Goal: Task Accomplishment & Management: Use online tool/utility

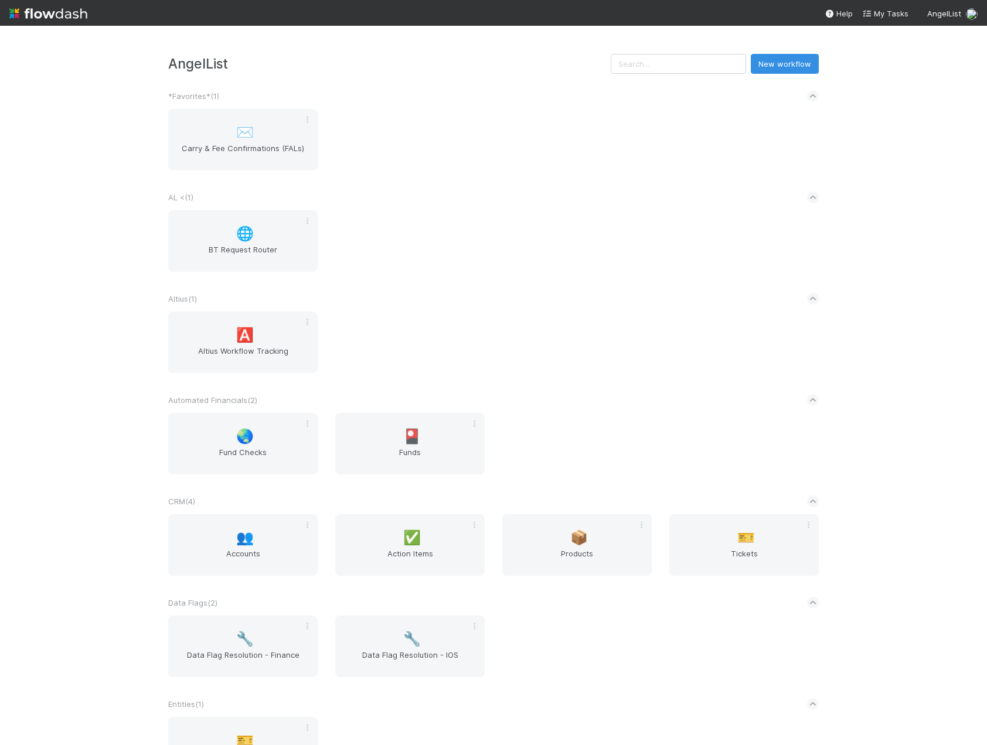
scroll to position [176, 0]
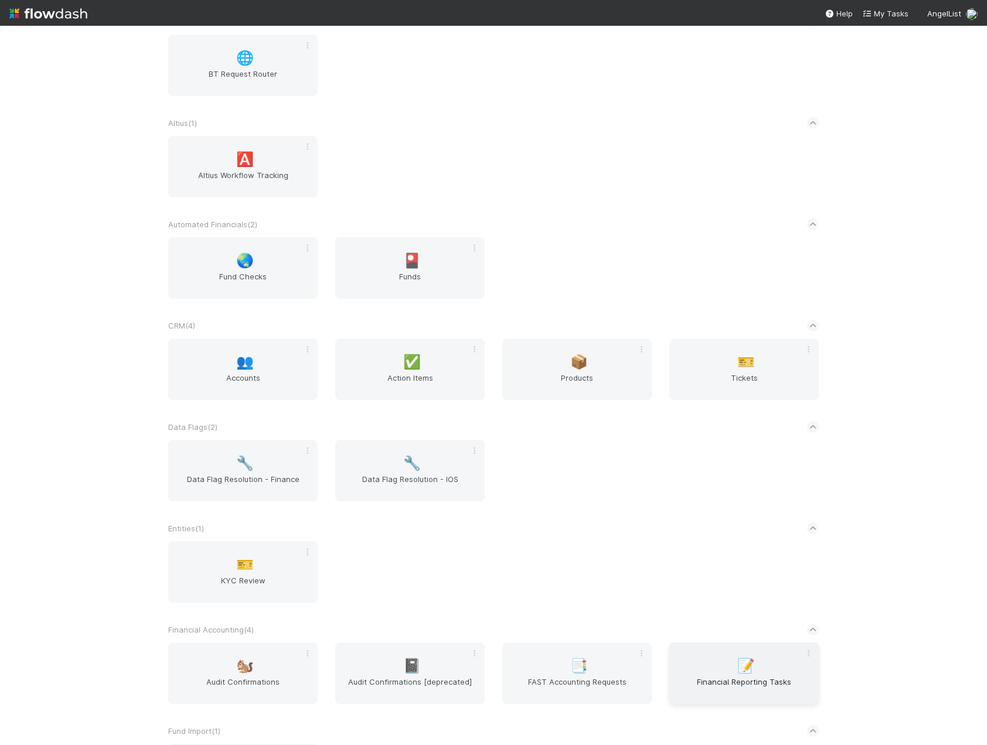
click at [728, 683] on span "Financial Reporting Tasks" at bounding box center [744, 687] width 140 height 23
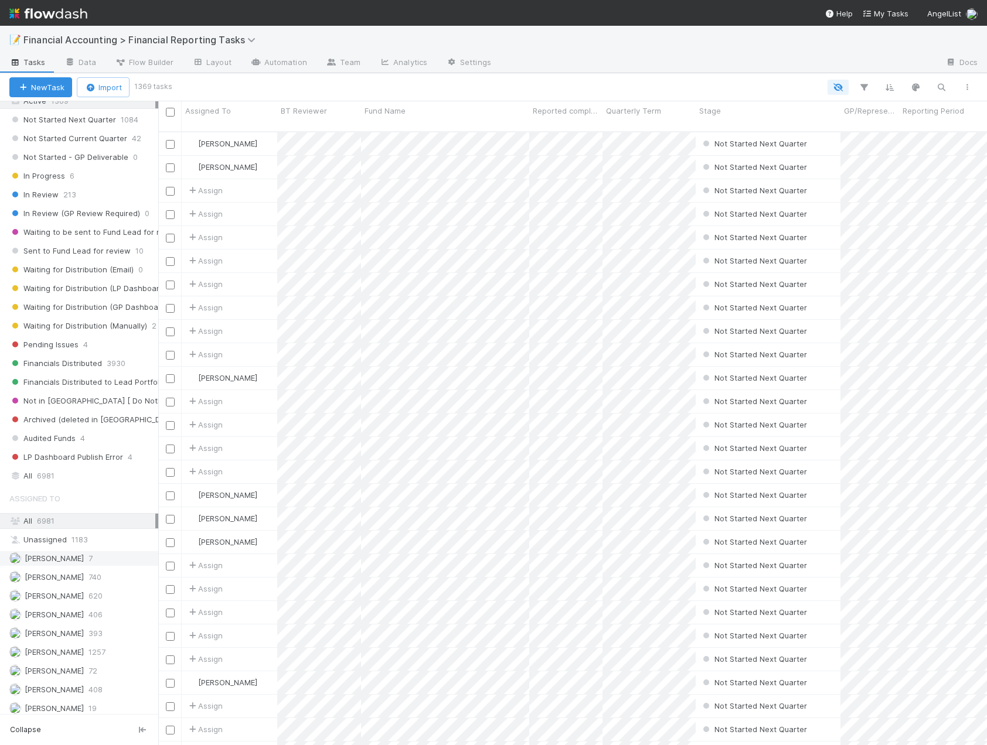
scroll to position [176, 0]
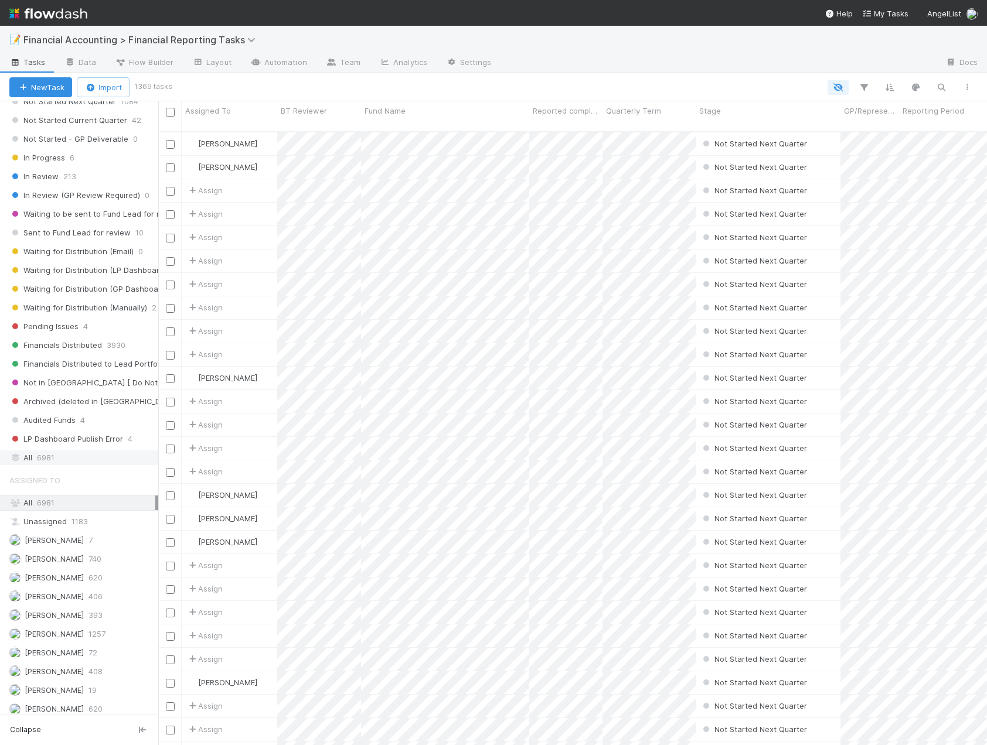
click at [54, 464] on span "6981" at bounding box center [46, 458] width 18 height 15
click at [867, 81] on button "button" at bounding box center [863, 87] width 21 height 15
click at [706, 129] on button "Add Filter" at bounding box center [684, 122] width 352 height 17
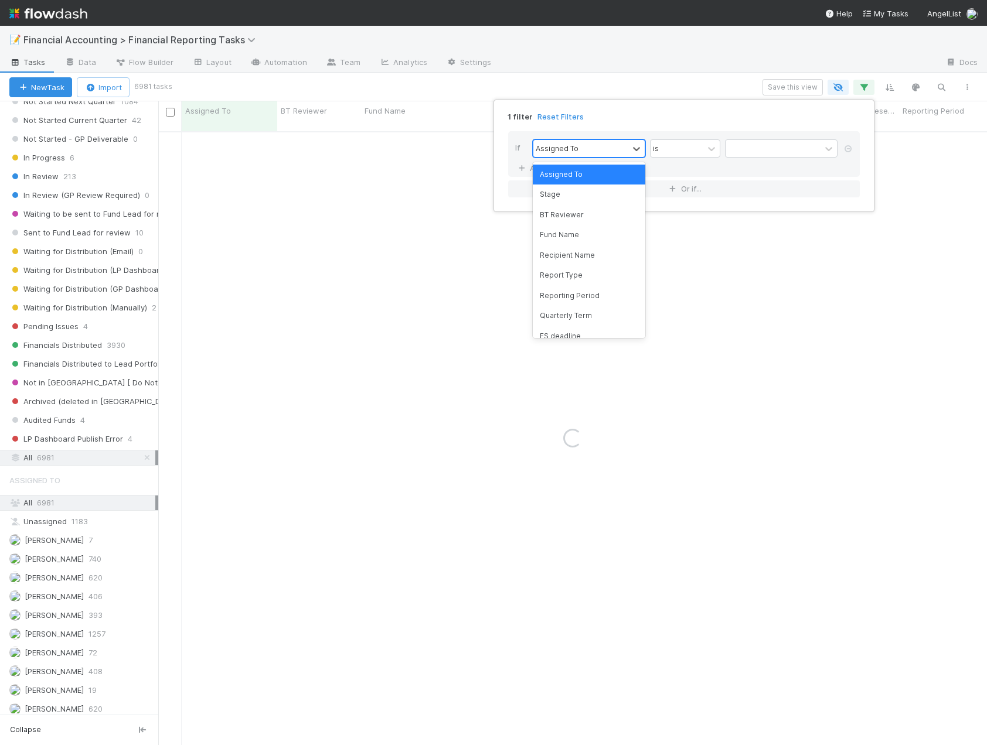
click at [585, 155] on div "Assigned To" at bounding box center [580, 148] width 95 height 17
click at [565, 299] on div "Reporting Period" at bounding box center [589, 296] width 112 height 20
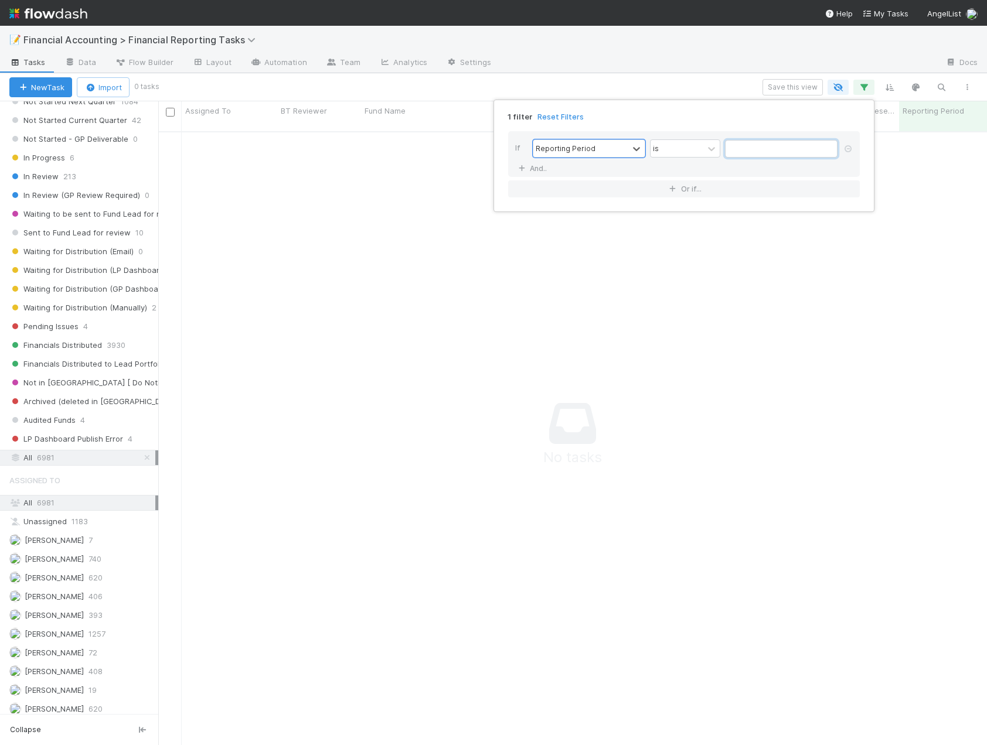
click at [742, 155] on input "text" at bounding box center [781, 149] width 112 height 18
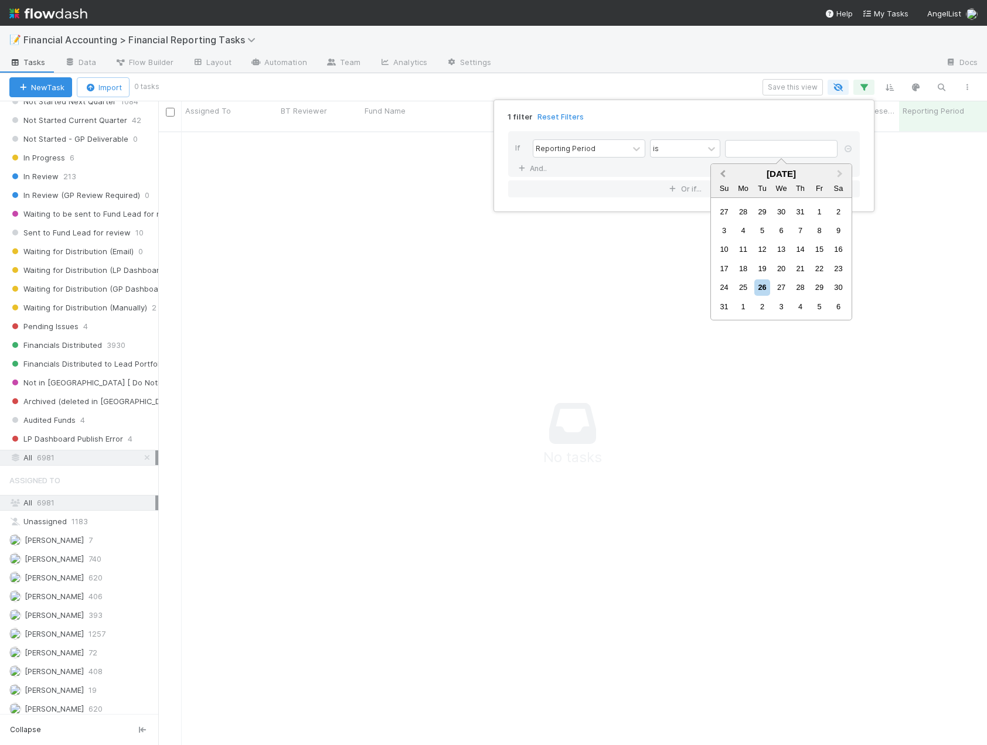
click at [729, 172] on button "Previous Month" at bounding box center [721, 174] width 19 height 19
click at [739, 289] on div "30" at bounding box center [743, 287] width 16 height 16
type input "[DATE]"
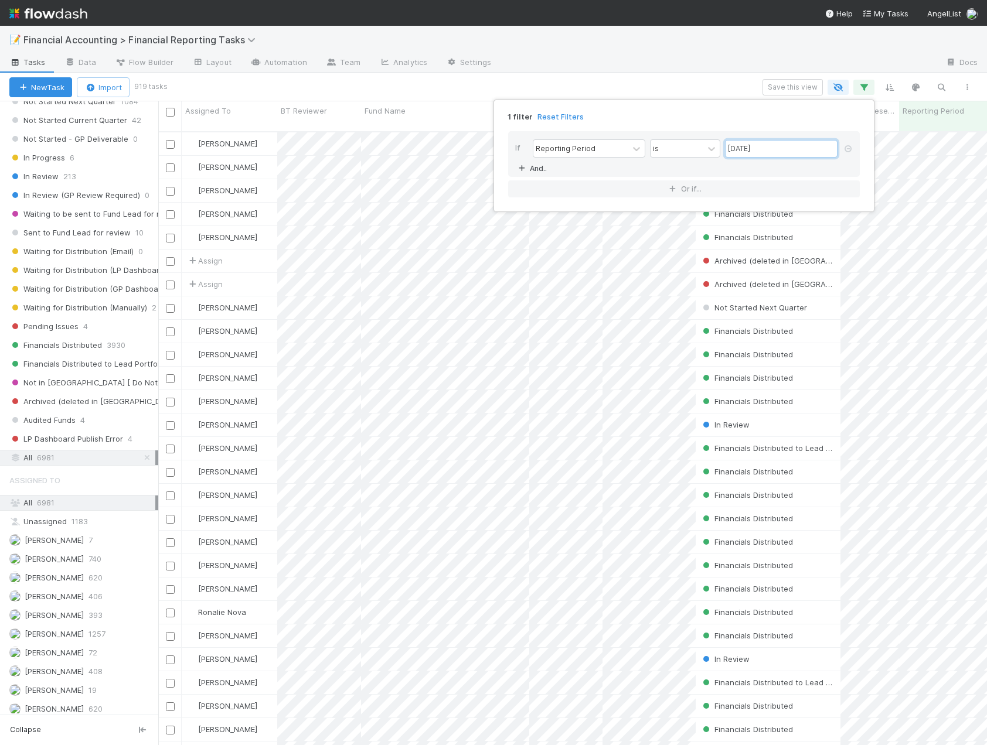
scroll to position [615, 820]
click at [538, 168] on link "And.." at bounding box center [533, 168] width 37 height 17
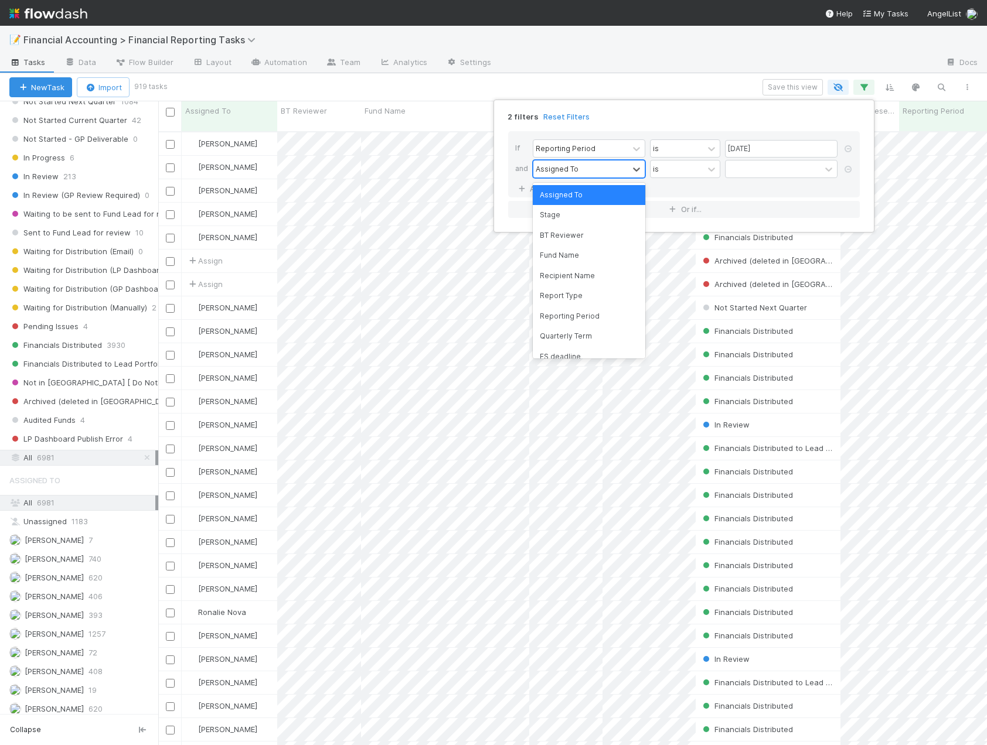
click at [560, 170] on div "Assigned To" at bounding box center [557, 168] width 43 height 11
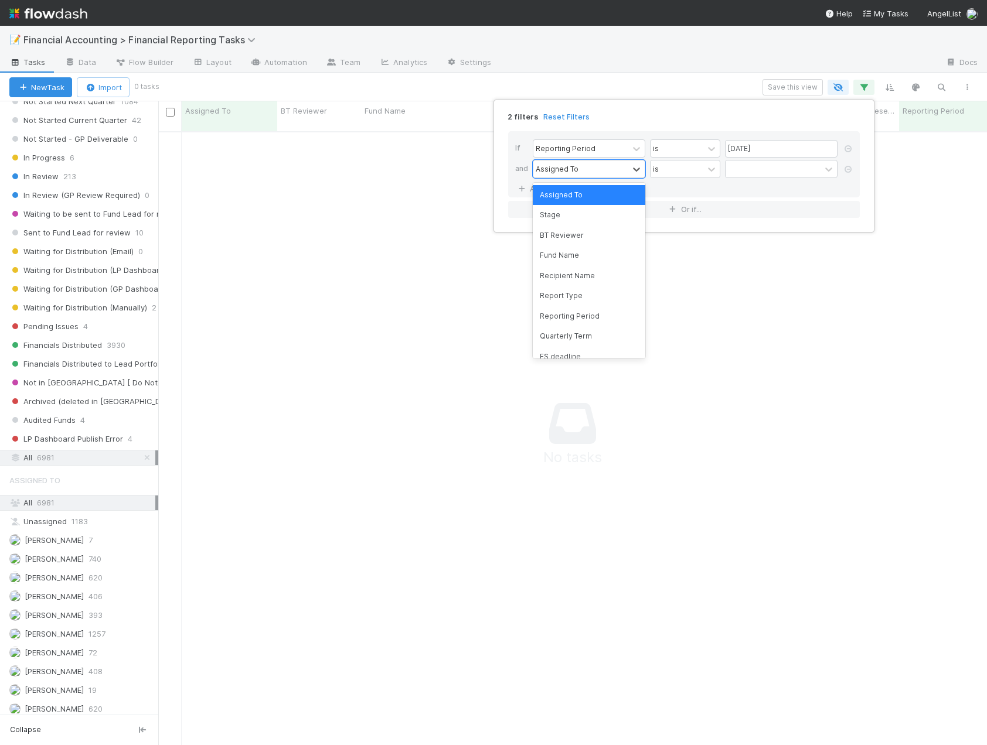
scroll to position [606, 820]
click at [566, 333] on div "Quarterly Term" at bounding box center [589, 336] width 112 height 20
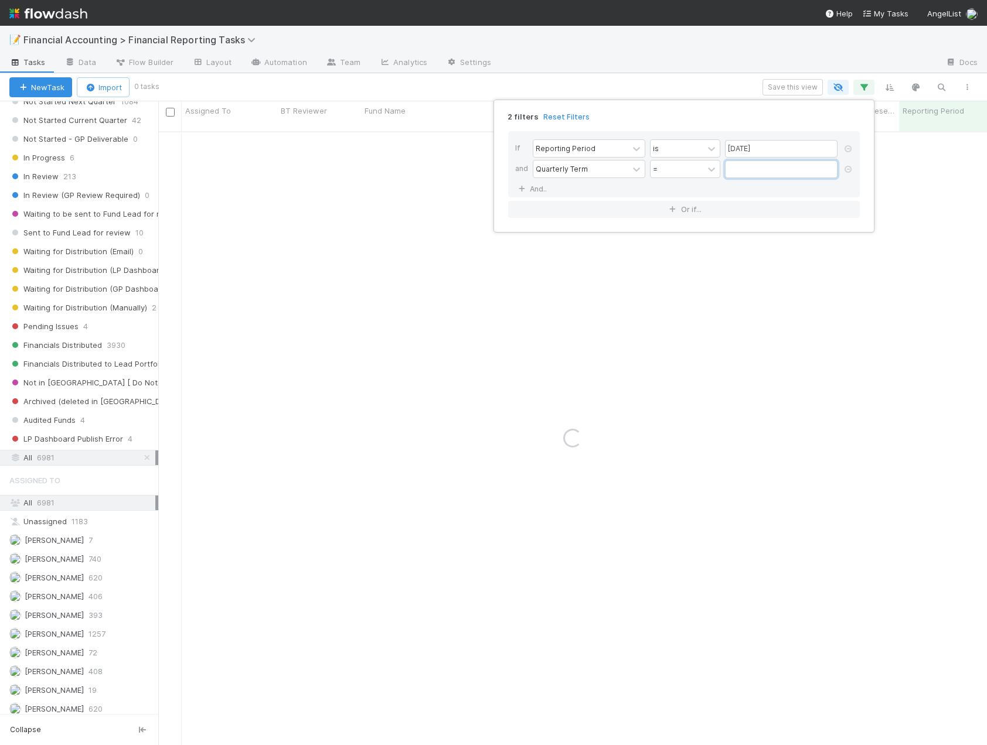
click at [748, 175] on input "text" at bounding box center [781, 170] width 112 height 18
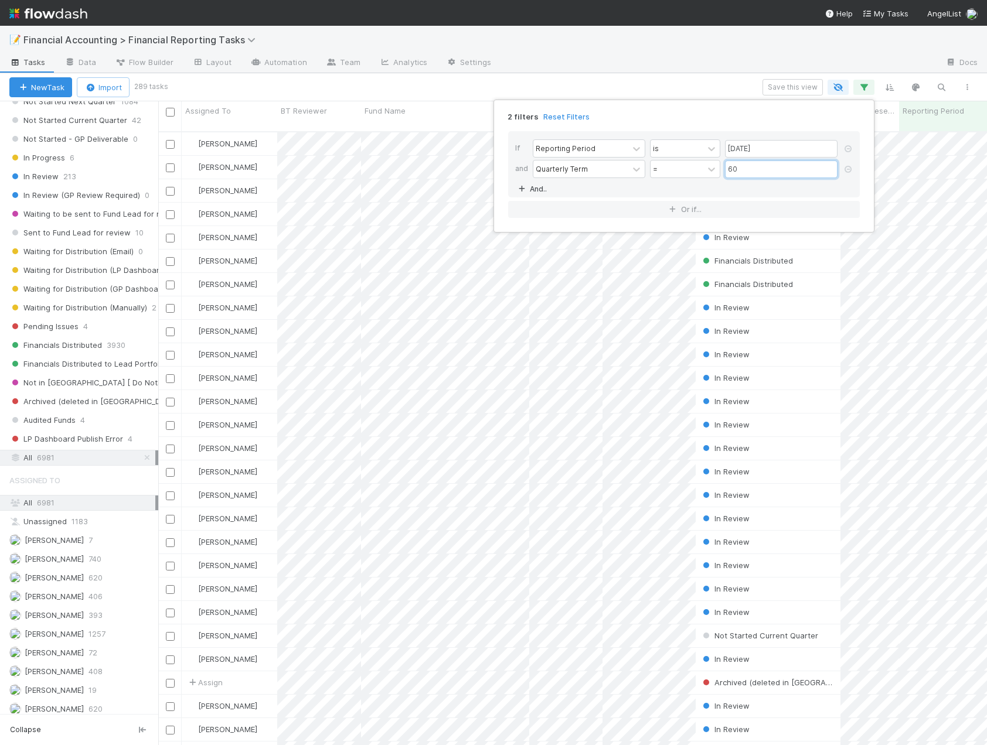
scroll to position [615, 820]
type input "60"
click at [531, 190] on link "And.." at bounding box center [533, 188] width 37 height 17
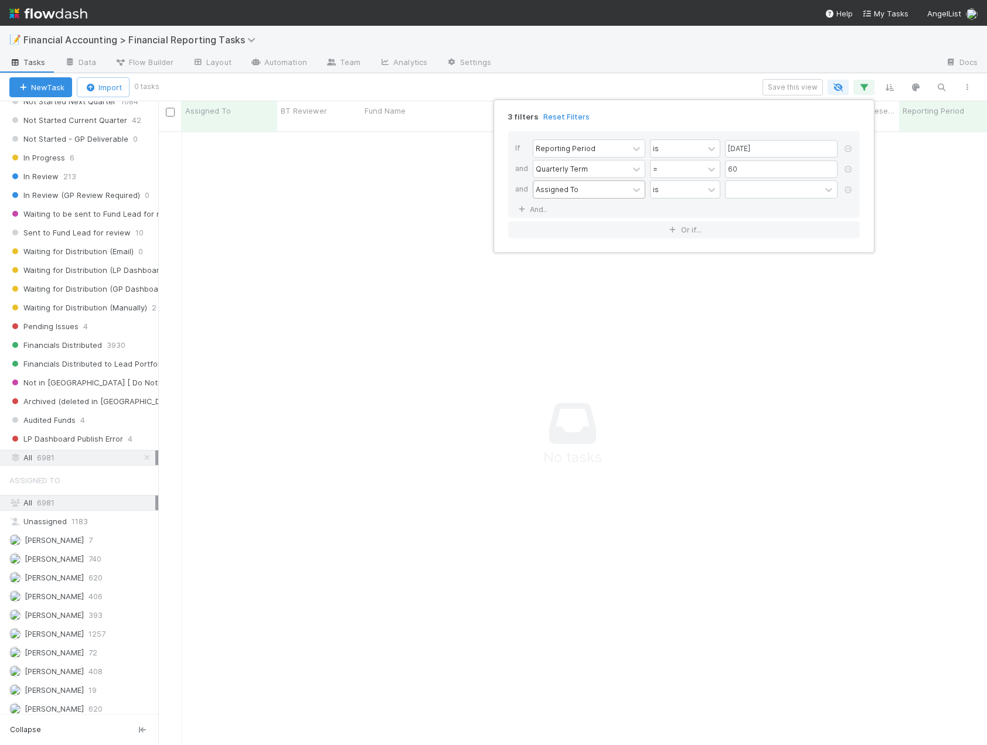
click at [572, 191] on div "Assigned To" at bounding box center [557, 189] width 43 height 11
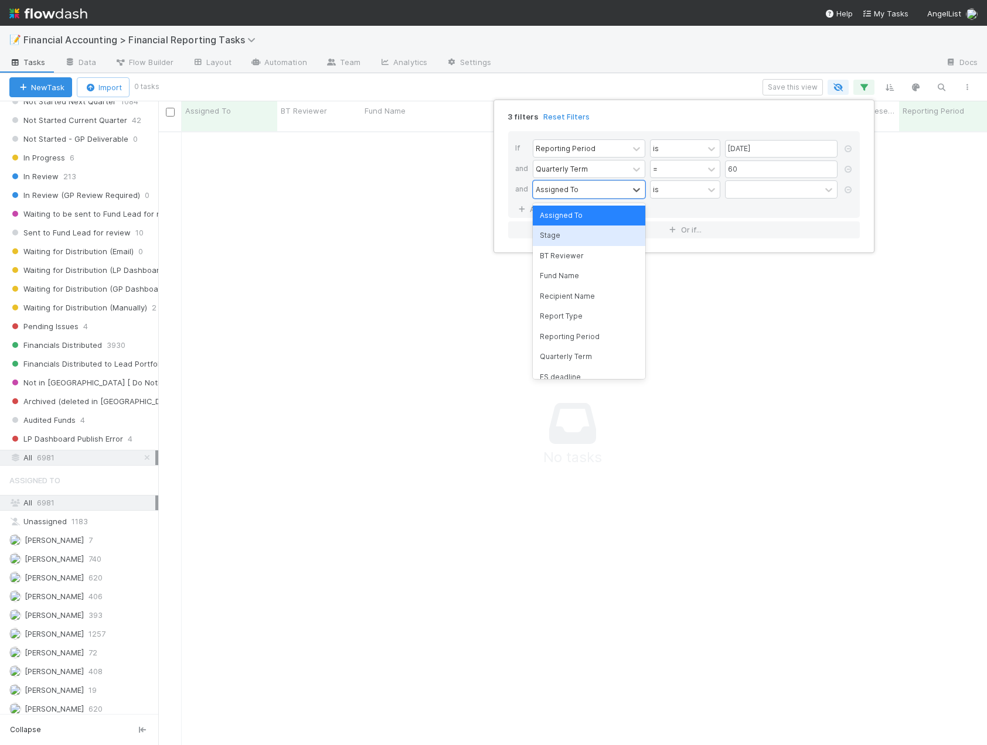
click at [572, 236] on div "Stage" at bounding box center [589, 236] width 112 height 20
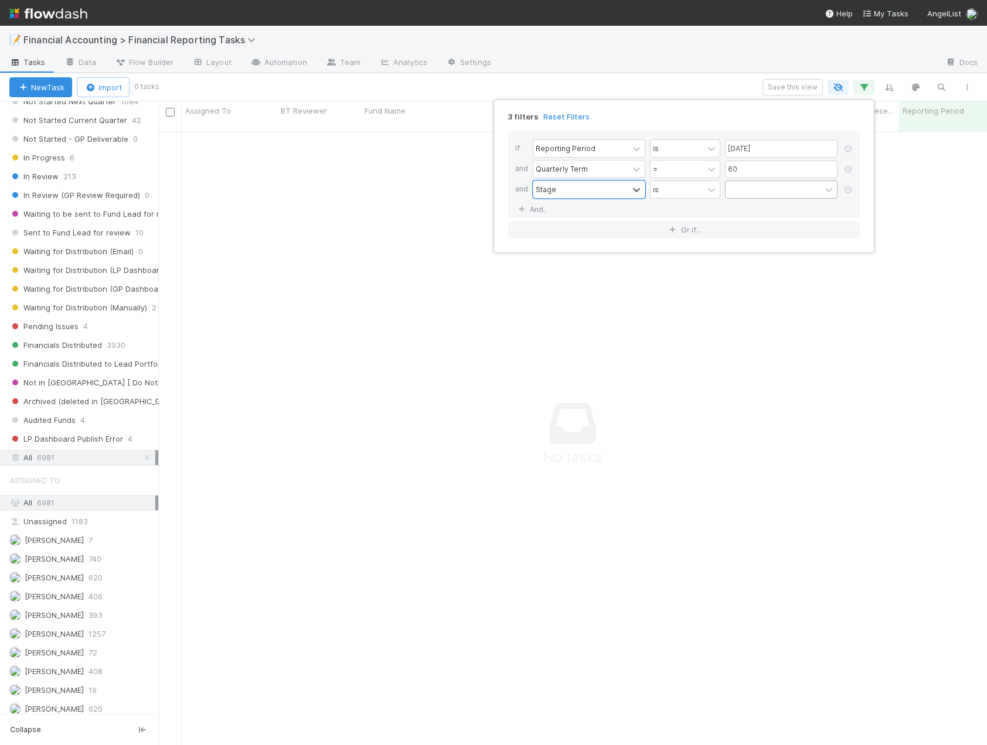
click at [761, 195] on div at bounding box center [772, 189] width 95 height 17
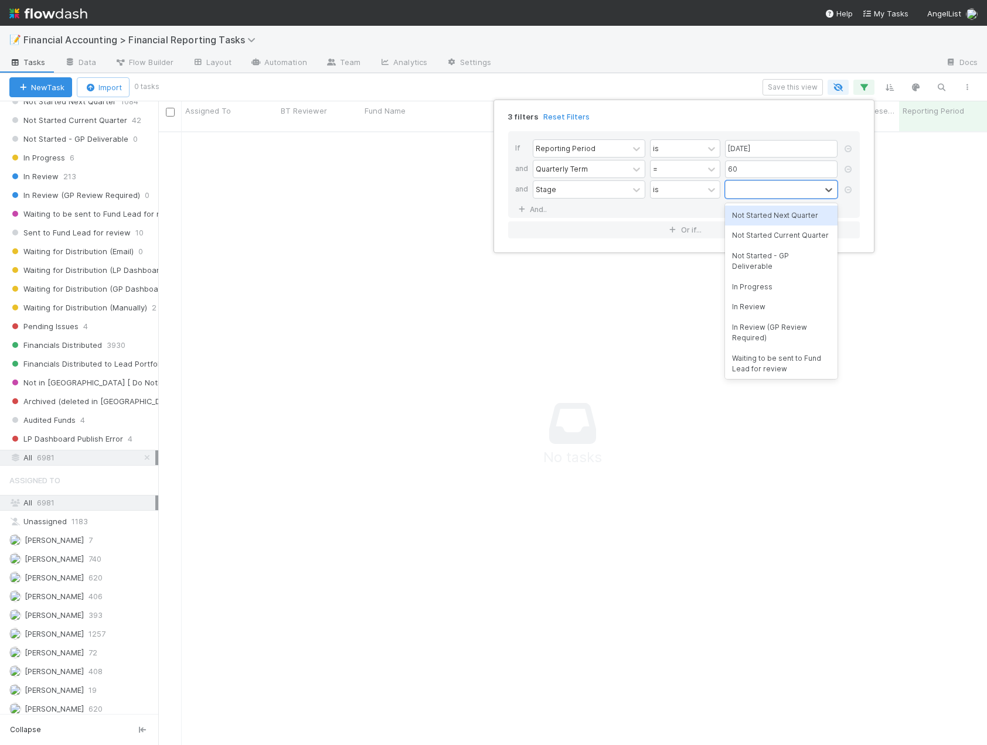
click at [761, 208] on div "Not Started Next Quarter" at bounding box center [781, 216] width 112 height 20
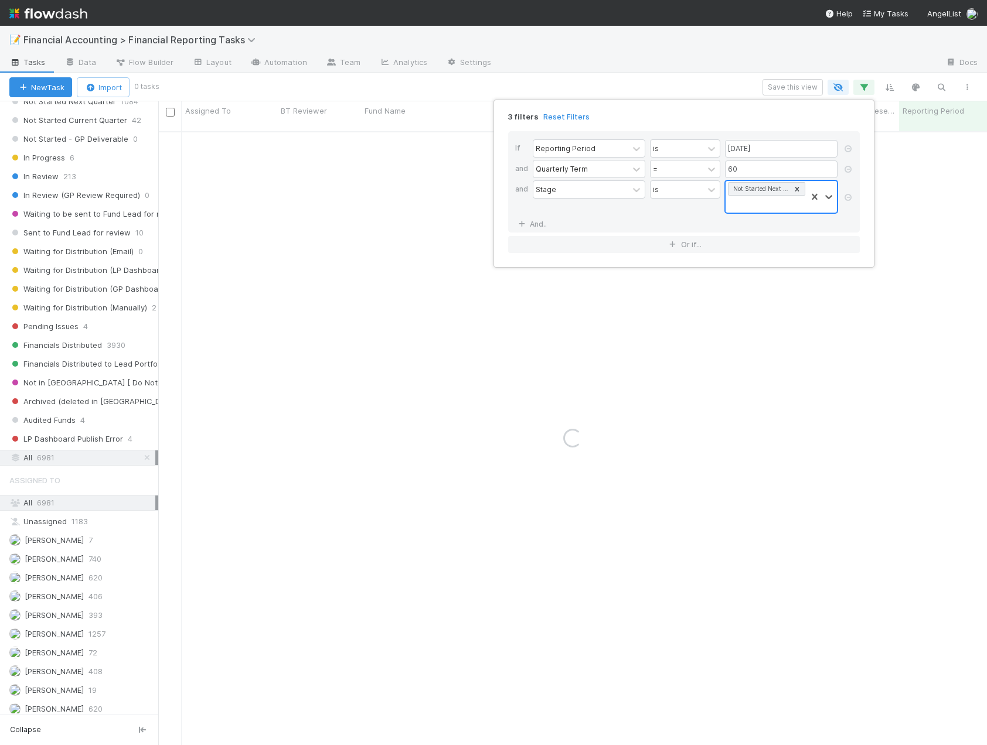
click at [761, 203] on div "Not Started Next Quarter" at bounding box center [765, 197] width 81 height 32
click at [761, 226] on div "Not Started Current Quarter" at bounding box center [781, 230] width 112 height 20
click at [761, 218] on div "Not Started Next Quarter Not Started Current Quarter" at bounding box center [765, 204] width 81 height 46
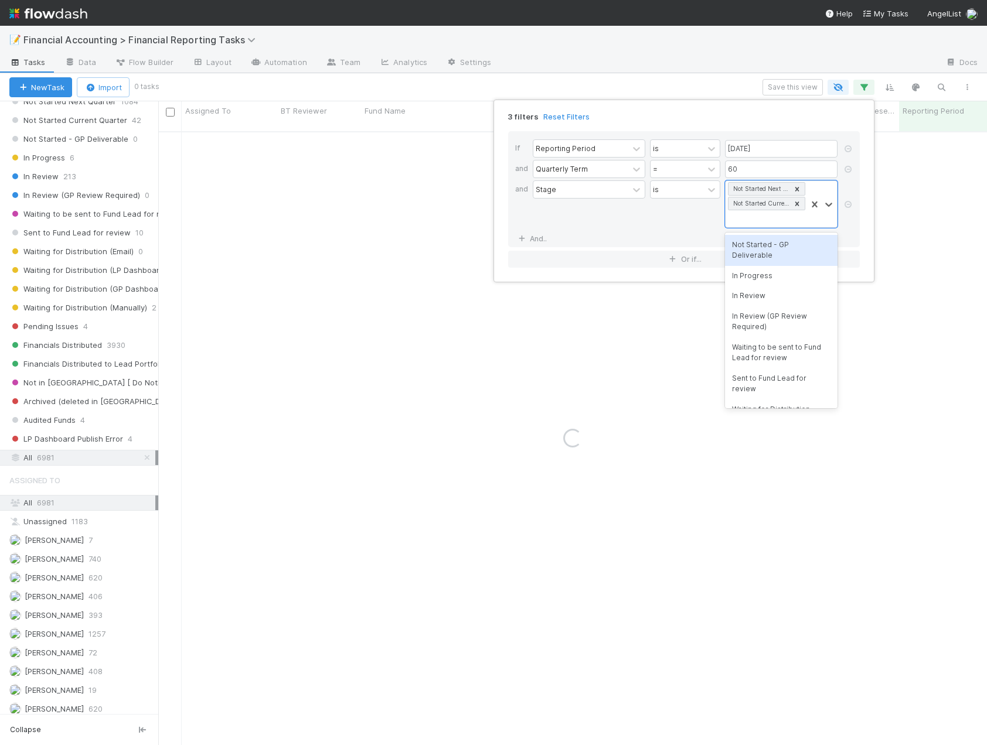
click at [764, 248] on div "Not Started - GP Deliverable" at bounding box center [781, 250] width 112 height 31
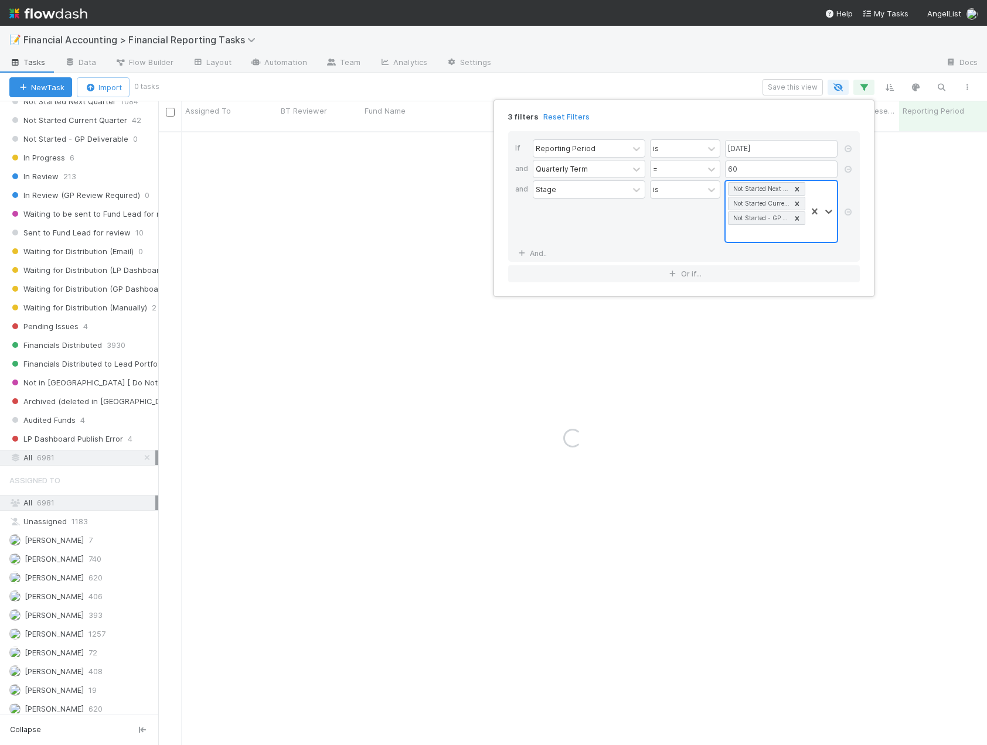
click at [764, 234] on div "Not Started Next Quarter Not Started Current Quarter Not Started - GP Deliverab…" at bounding box center [765, 211] width 81 height 61
click at [763, 262] on div "In Progress" at bounding box center [781, 260] width 112 height 20
click at [408, 86] on div "3 filters Reset Filters If Reporting Period is [DATE] and Quarterly Term = 60 a…" at bounding box center [493, 372] width 987 height 745
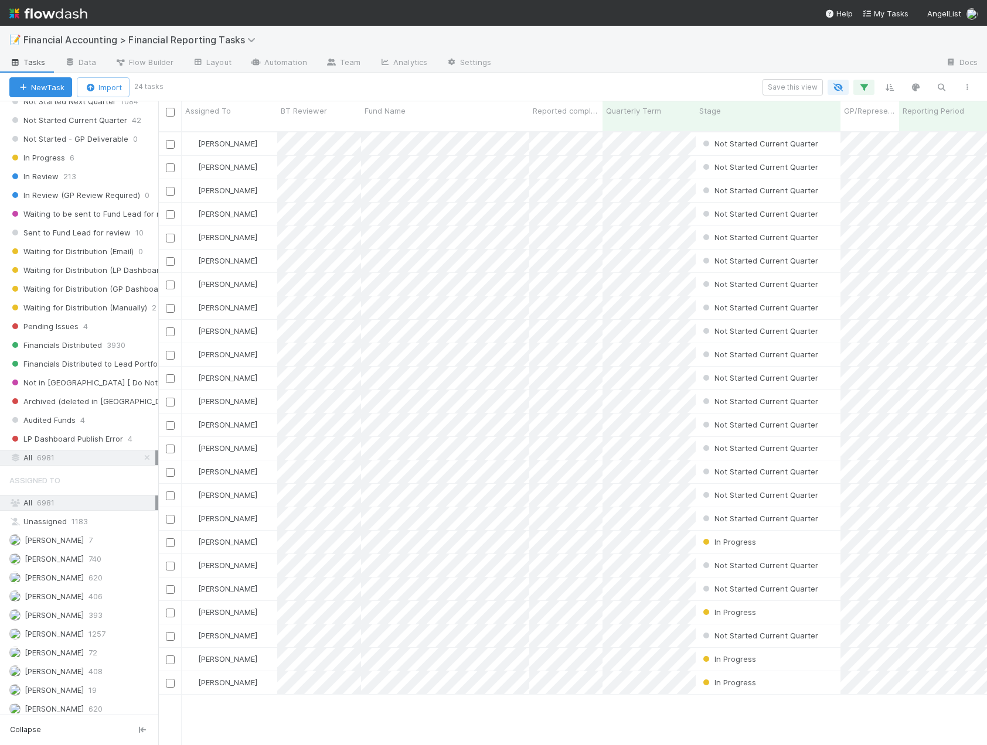
scroll to position [615, 820]
click at [252, 113] on div "Assigned To" at bounding box center [229, 111] width 89 height 12
click at [253, 134] on div "Sort A → Z" at bounding box center [253, 133] width 134 height 18
click at [446, 111] on div "Fund Name" at bounding box center [445, 111] width 162 height 12
click at [440, 134] on div "Sort A → Z" at bounding box center [432, 133] width 134 height 18
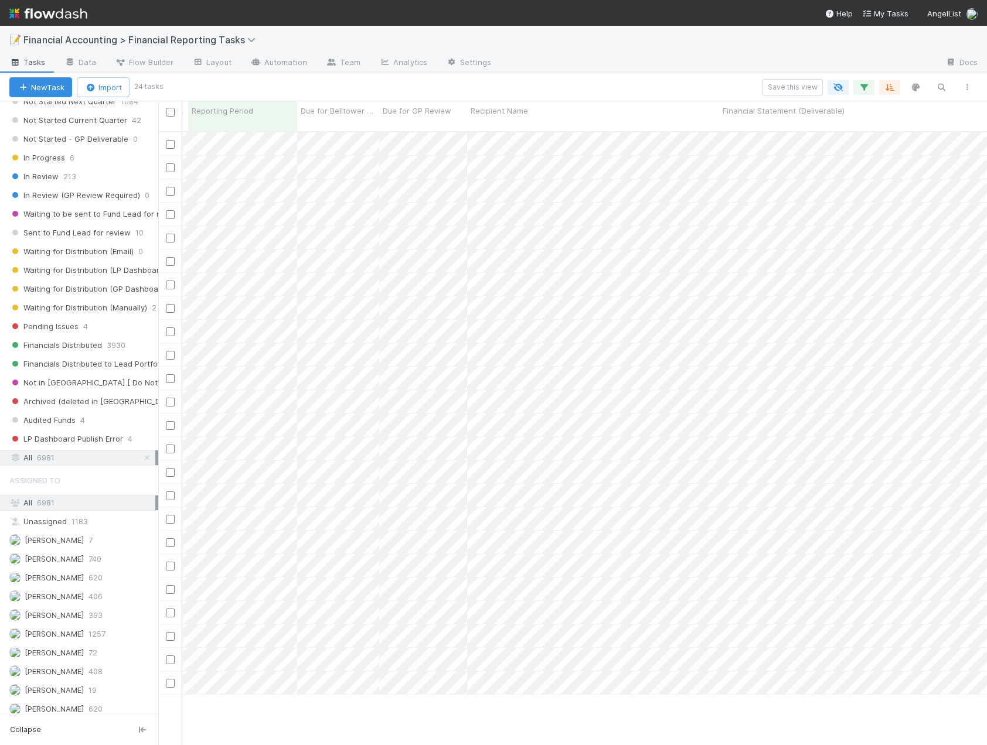
scroll to position [0, 0]
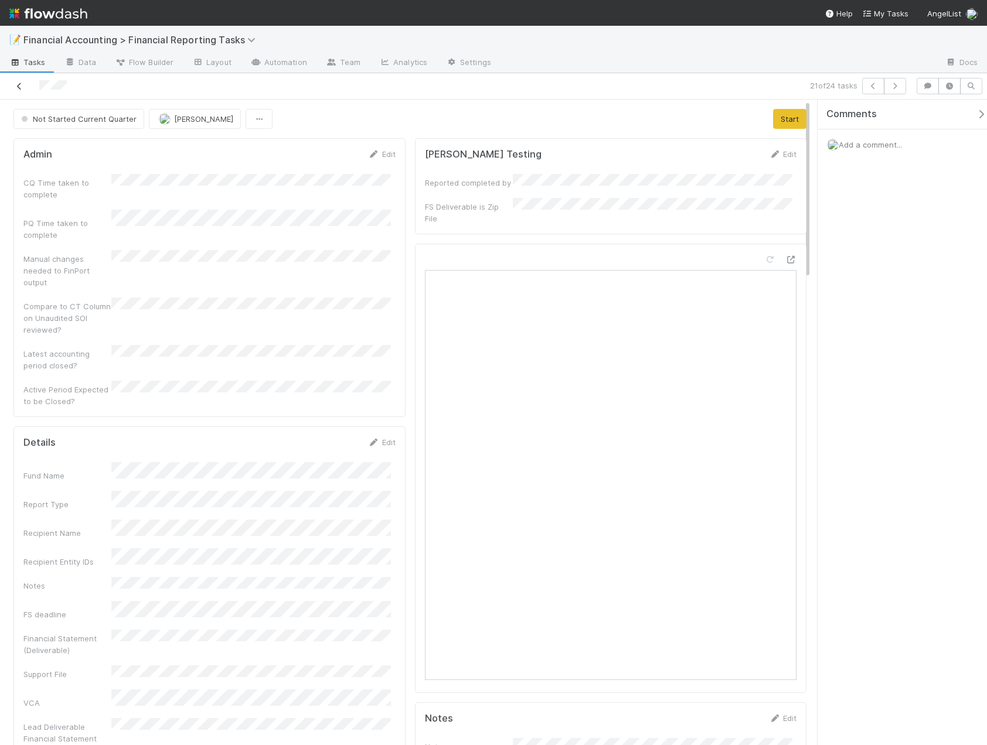
click at [18, 84] on icon at bounding box center [19, 87] width 12 height 8
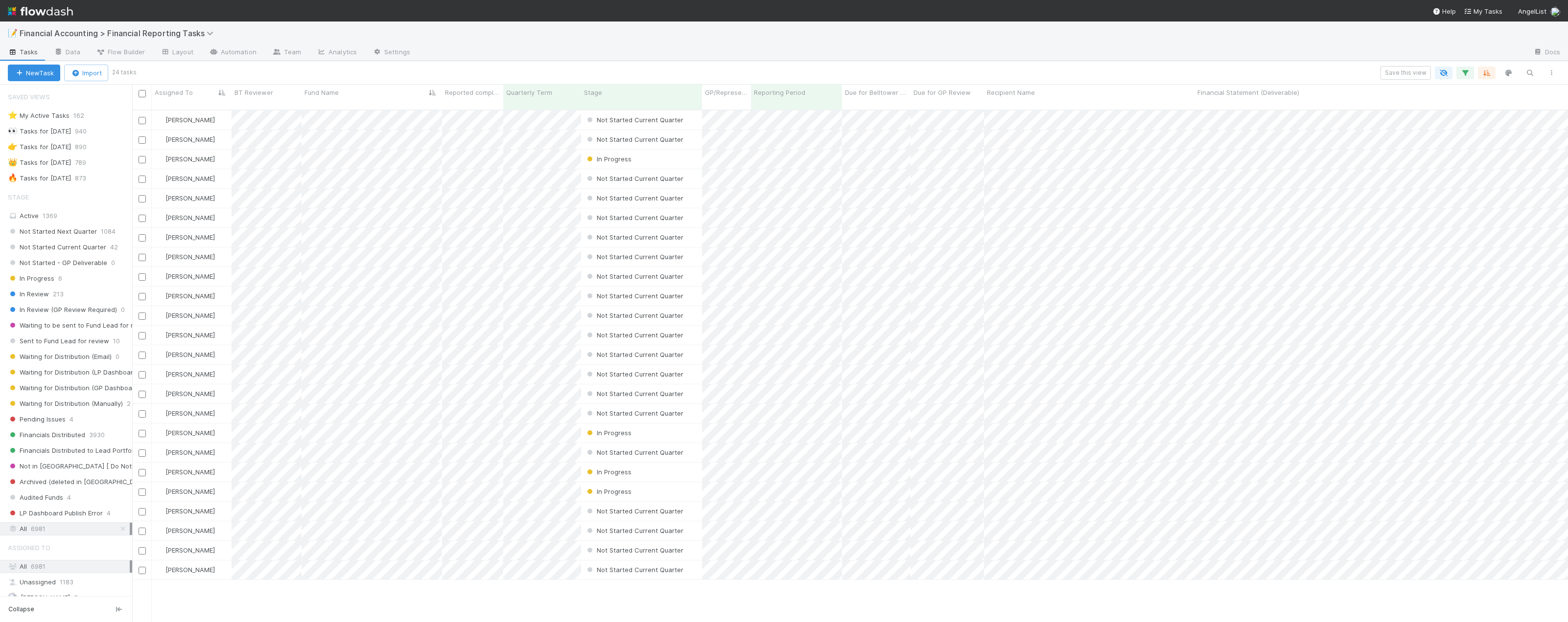
scroll to position [513, 1428]
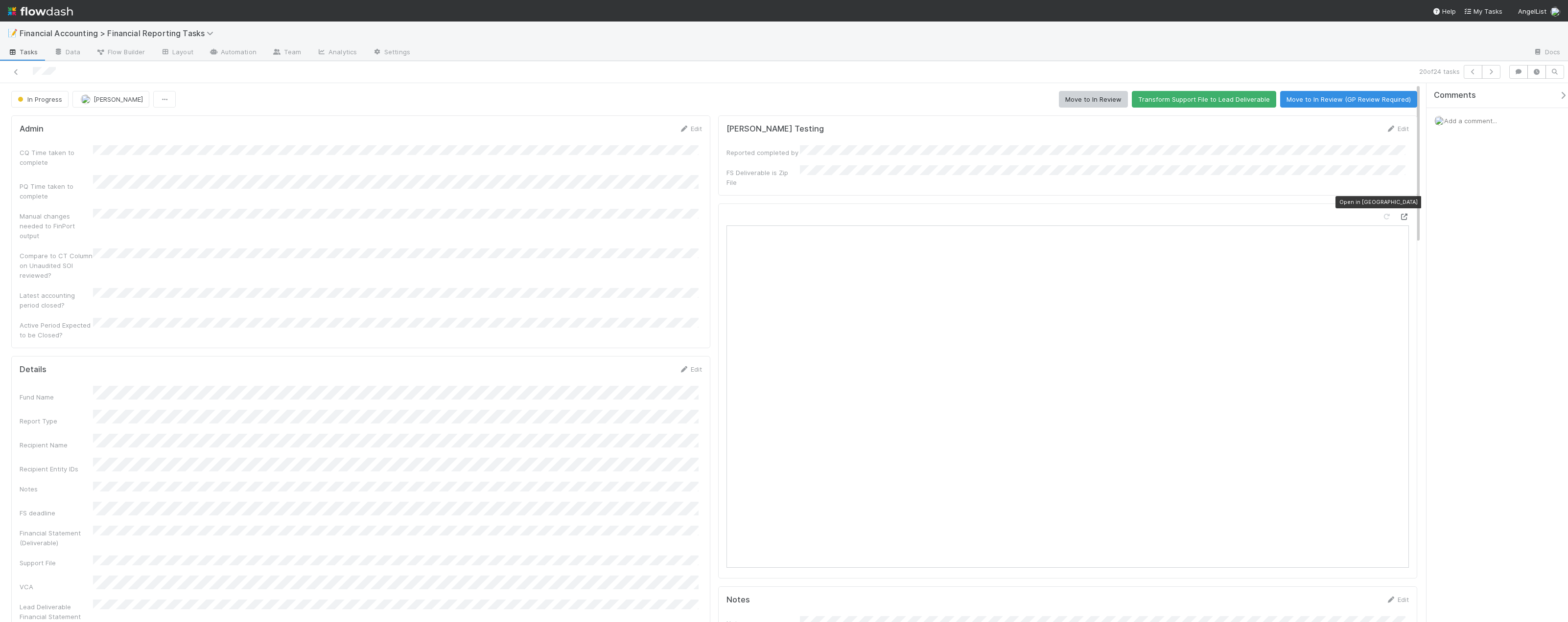
click at [824, 214] on icon at bounding box center [1404, 217] width 10 height 7
click at [15, 71] on icon at bounding box center [16, 73] width 10 height 7
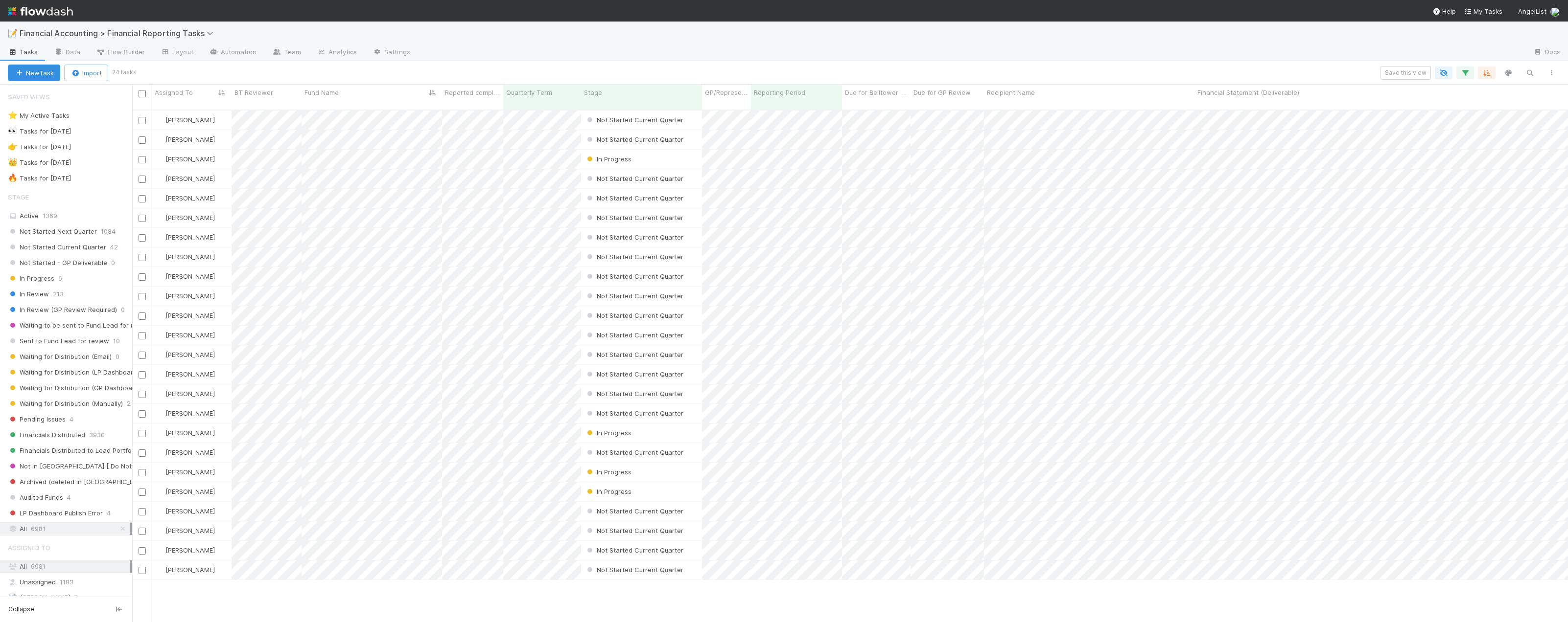
scroll to position [513, 1428]
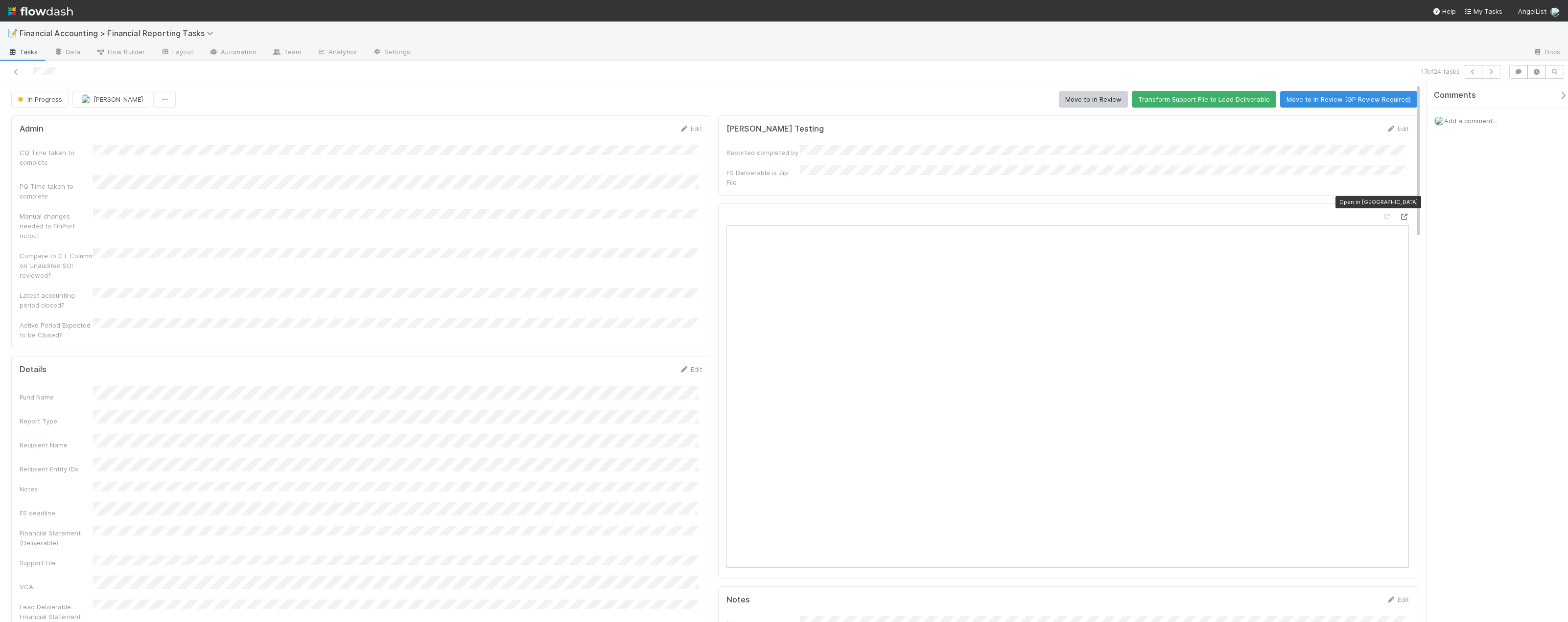
click at [824, 214] on icon at bounding box center [1404, 217] width 10 height 7
click at [13, 73] on icon at bounding box center [16, 73] width 10 height 7
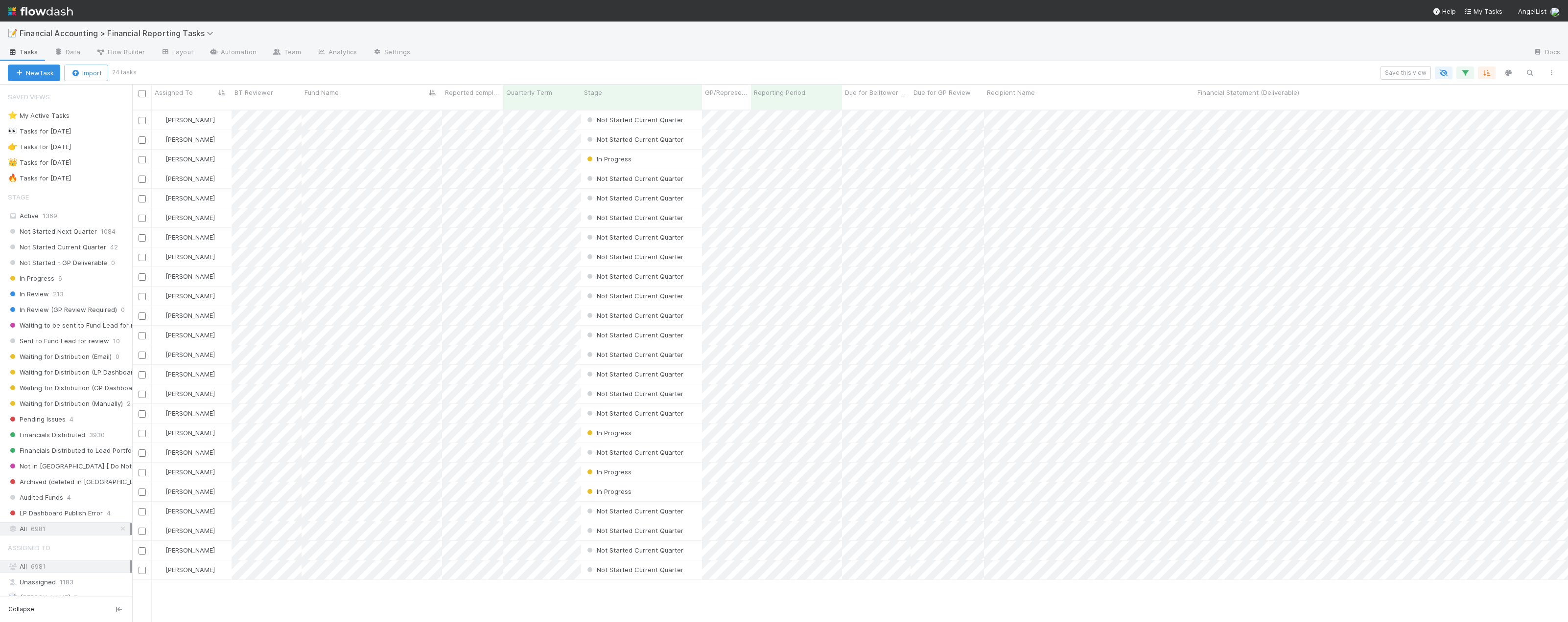
scroll to position [513, 1428]
click at [213, 424] on div "[PERSON_NAME]" at bounding box center [192, 432] width 80 height 19
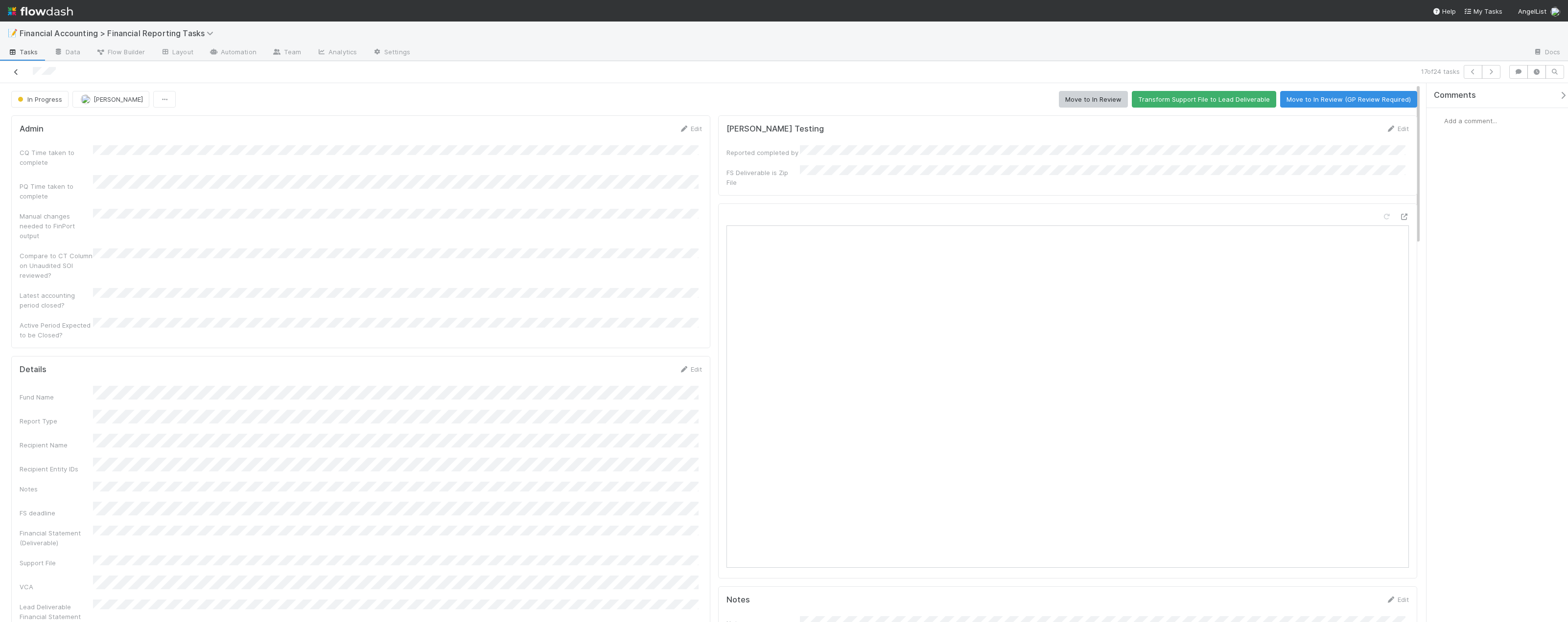
click at [18, 75] on link at bounding box center [16, 72] width 10 height 10
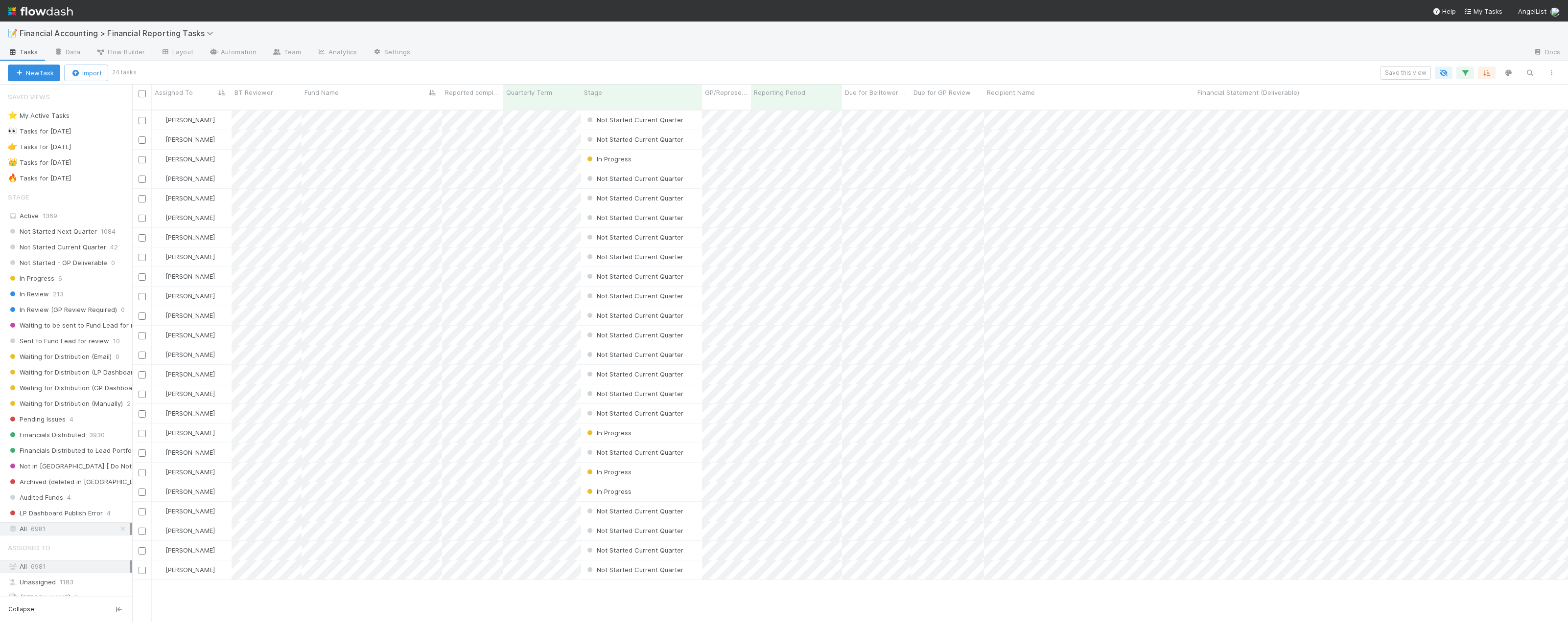
scroll to position [513, 1428]
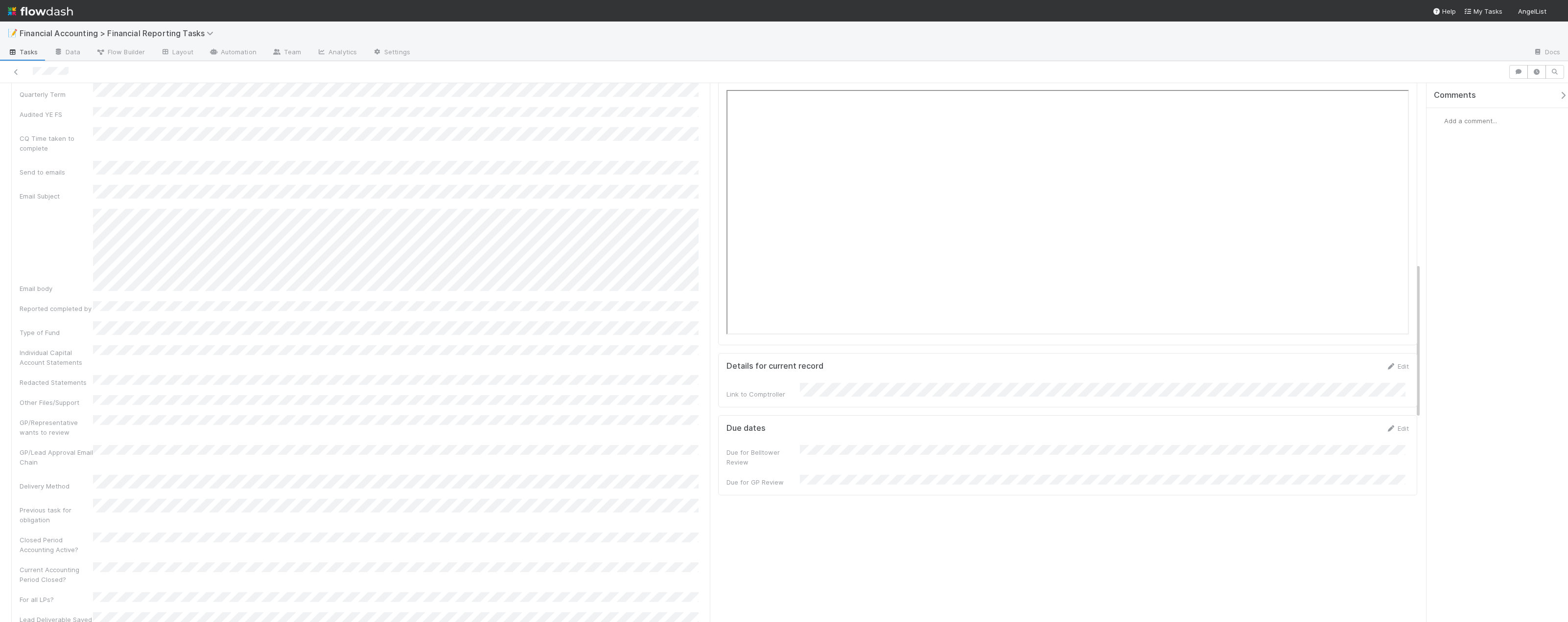
scroll to position [685, 0]
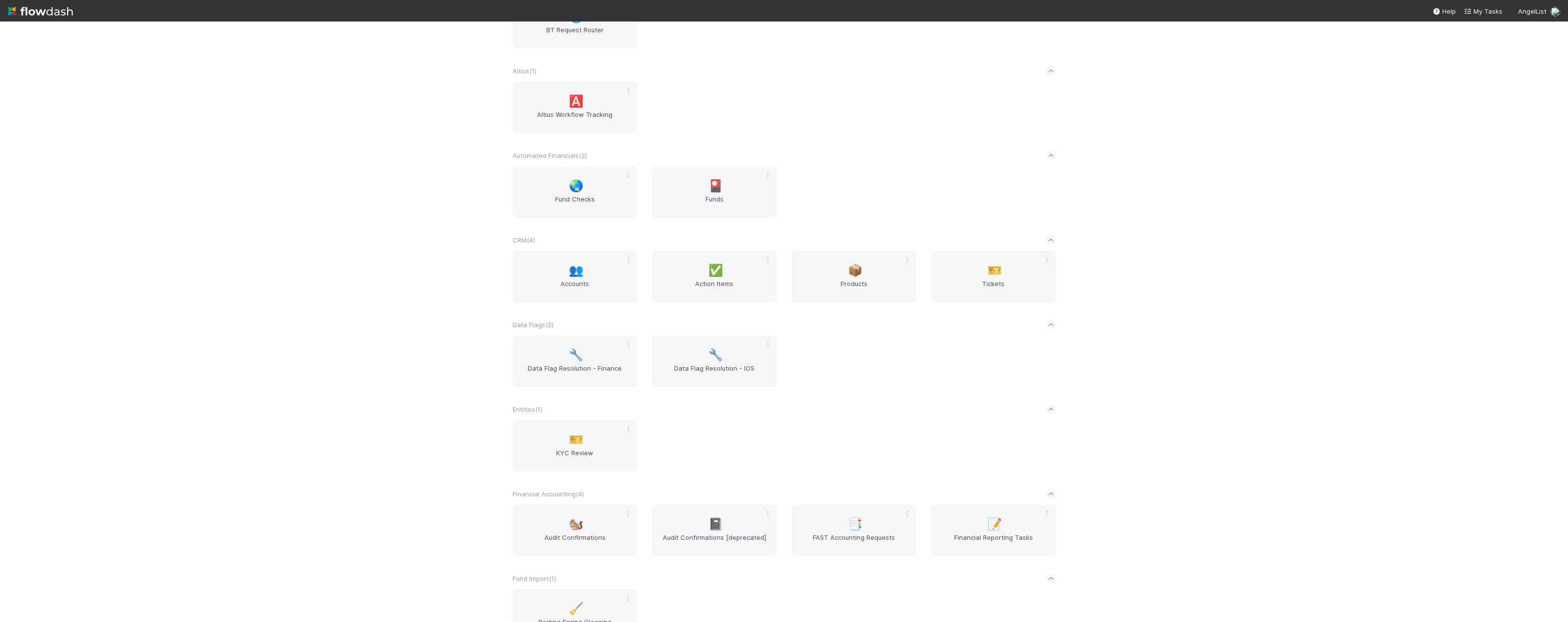
scroll to position [245, 0]
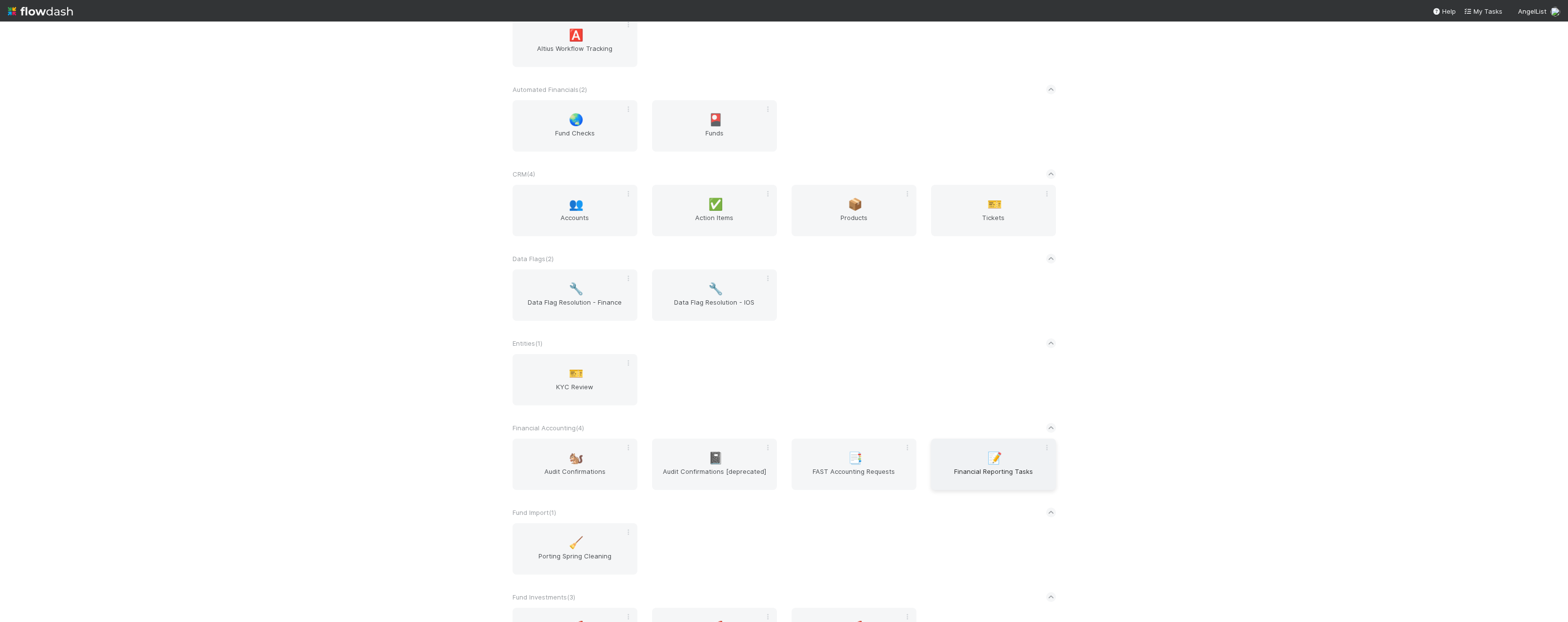
click at [979, 471] on span "Financial Reporting Tasks" at bounding box center [993, 476] width 117 height 19
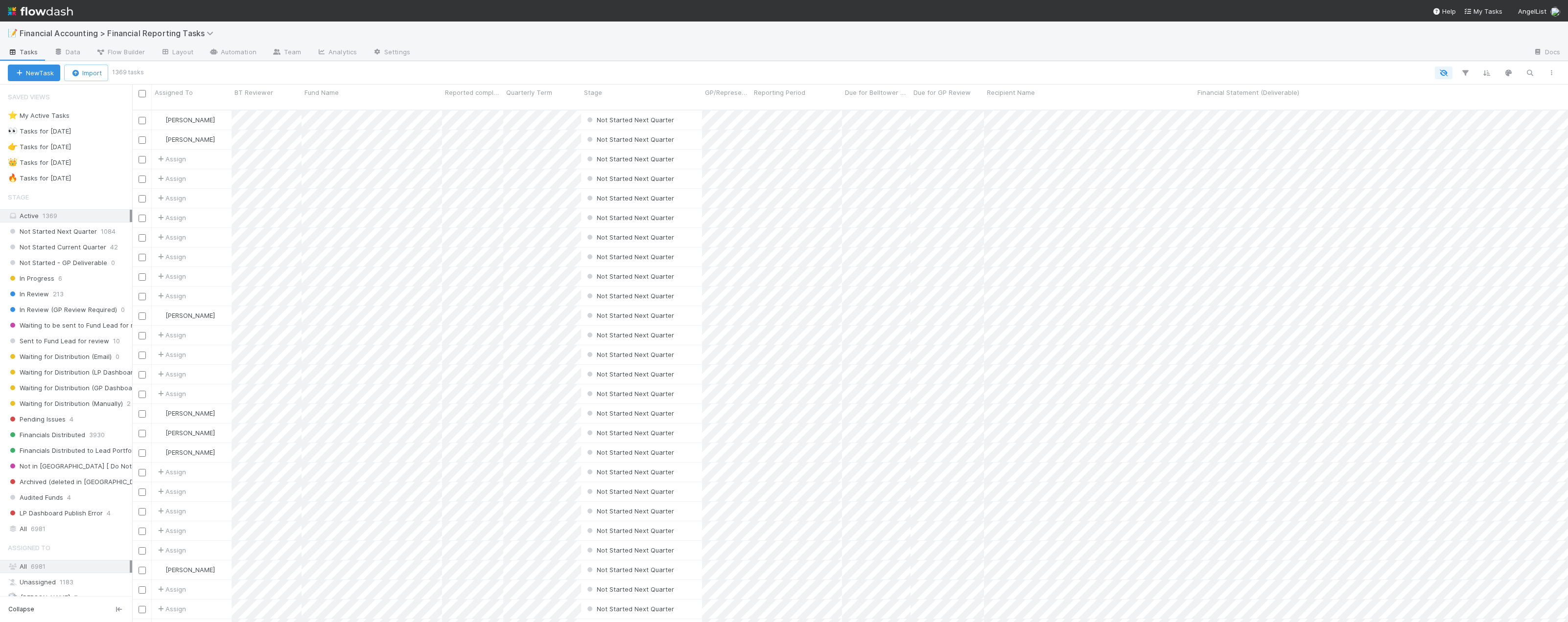
scroll to position [513, 1428]
click at [52, 528] on div "All 6981" at bounding box center [69, 528] width 122 height 13
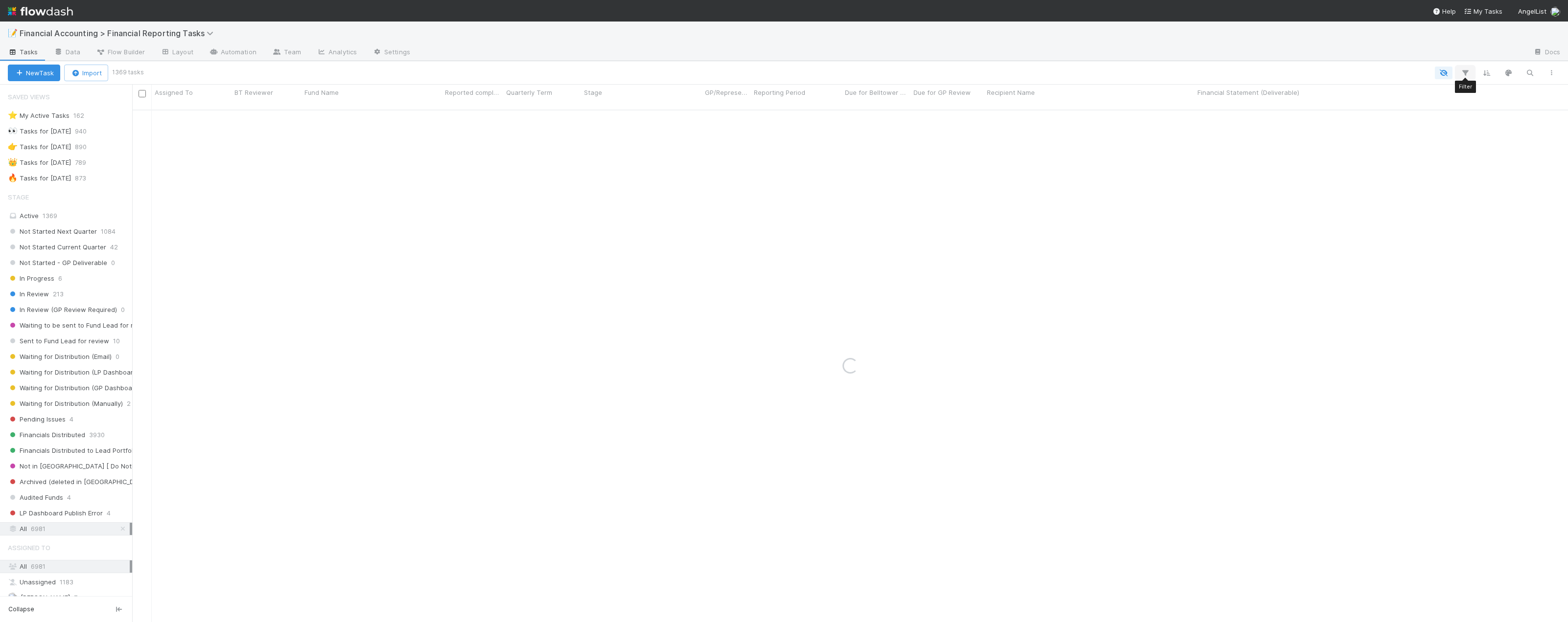
click at [1463, 74] on icon "button" at bounding box center [1465, 73] width 10 height 9
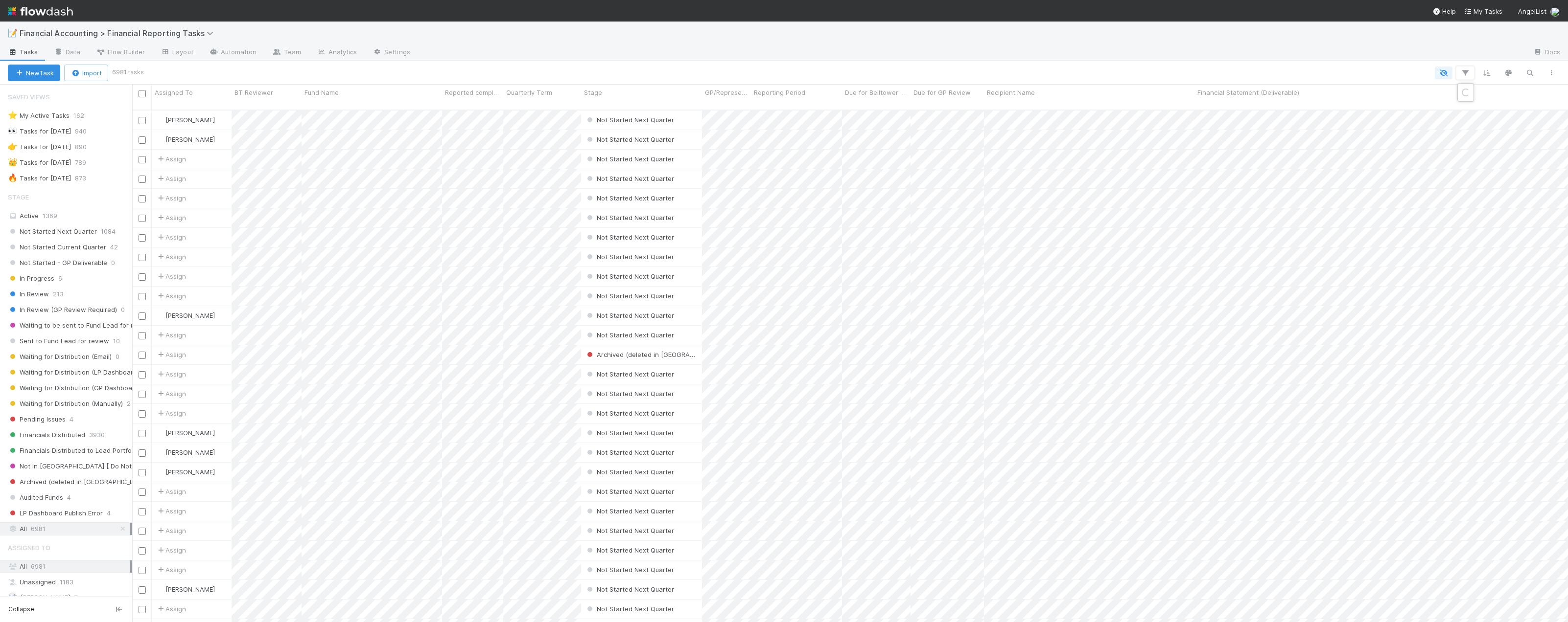
scroll to position [513, 1428]
click at [1302, 110] on div "Add Filter" at bounding box center [1315, 103] width 309 height 30
click at [1300, 104] on icon "button" at bounding box center [1300, 103] width 10 height 6
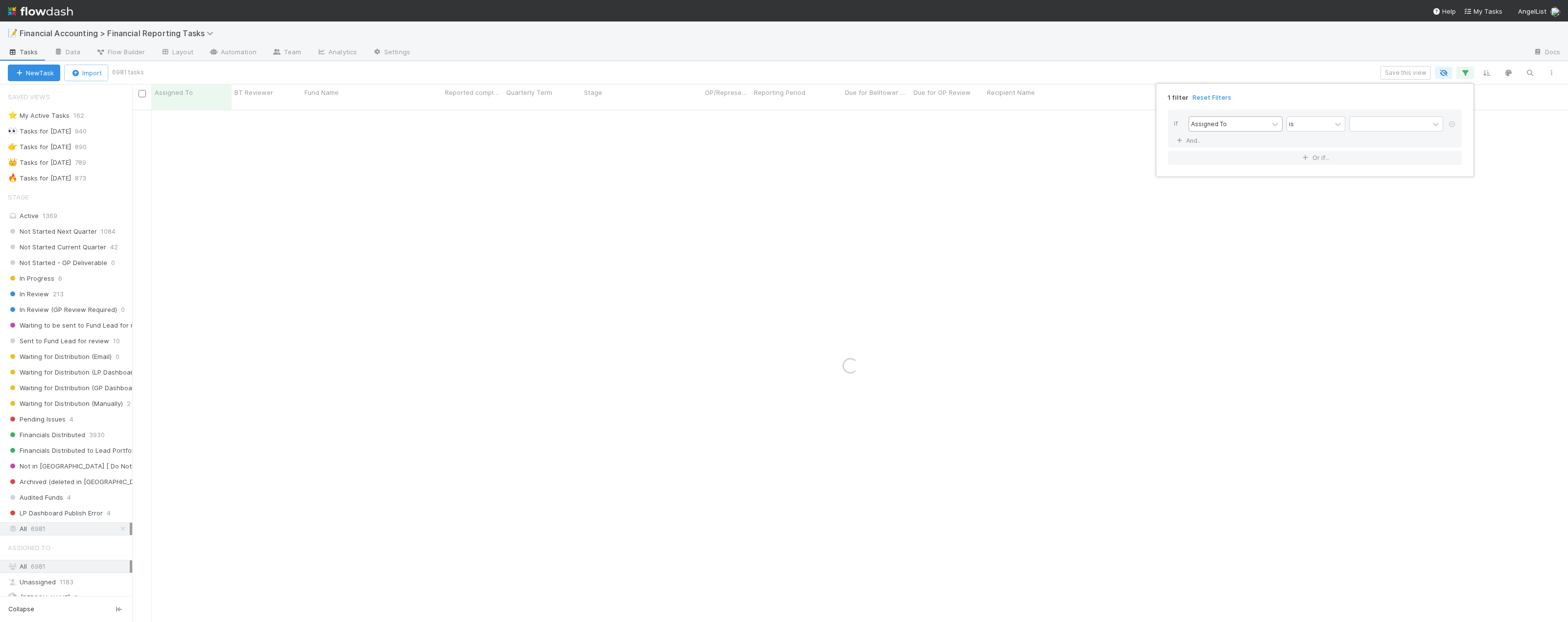
click at [1235, 124] on div "Assigned To" at bounding box center [1228, 124] width 79 height 14
click at [1235, 99] on div "1 filter Reset Filters" at bounding box center [1315, 94] width 309 height 14
click at [1238, 124] on div "Assigned To" at bounding box center [1228, 124] width 79 height 14
click at [1235, 243] on div "Reporting Period" at bounding box center [1236, 247] width 94 height 17
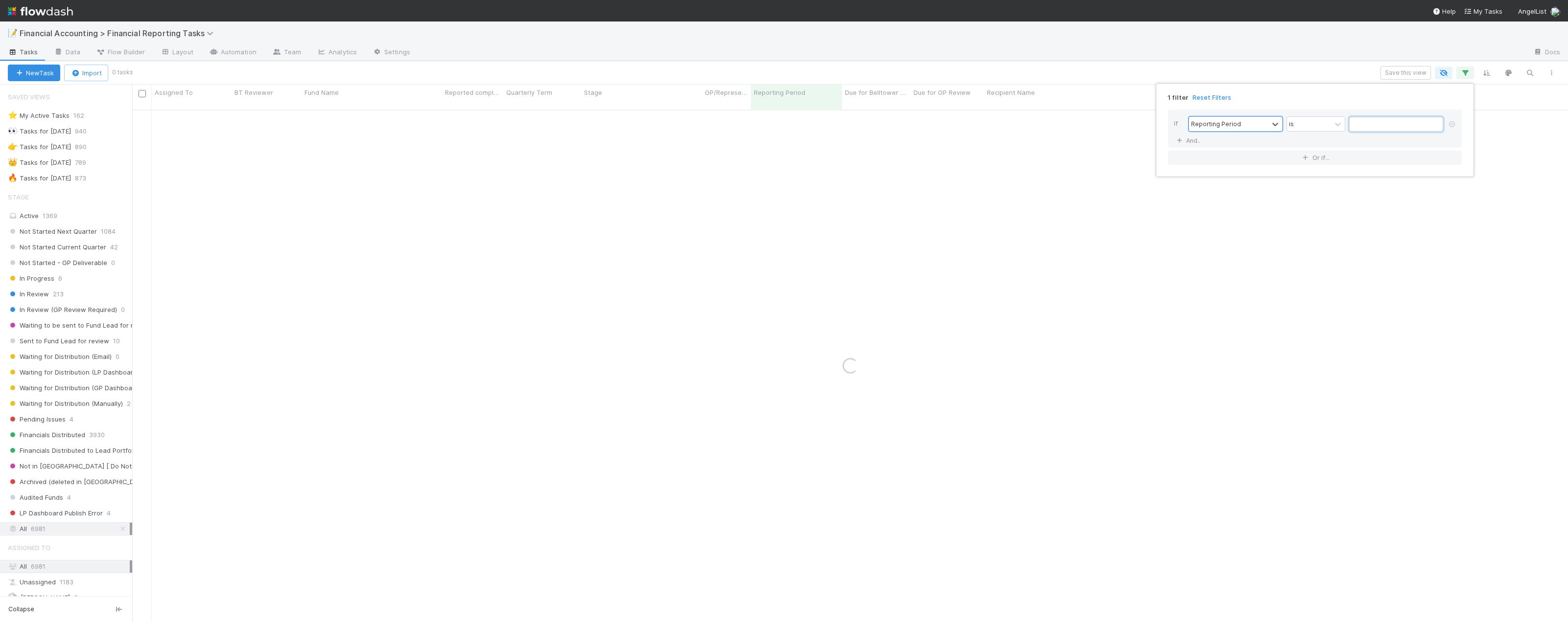
click at [1398, 128] on input "text" at bounding box center [1396, 124] width 94 height 15
click at [1345, 147] on button "Previous Month" at bounding box center [1346, 145] width 16 height 16
click at [1369, 249] on div "June 2025 Su Mo Tu We Th Fr Sa 1 2 3 4 5 6 7 8 9 10 11 12 13 14 15 16 17 18 19 …" at bounding box center [1396, 194] width 118 height 114
click at [1365, 243] on div "30" at bounding box center [1364, 240] width 13 height 13
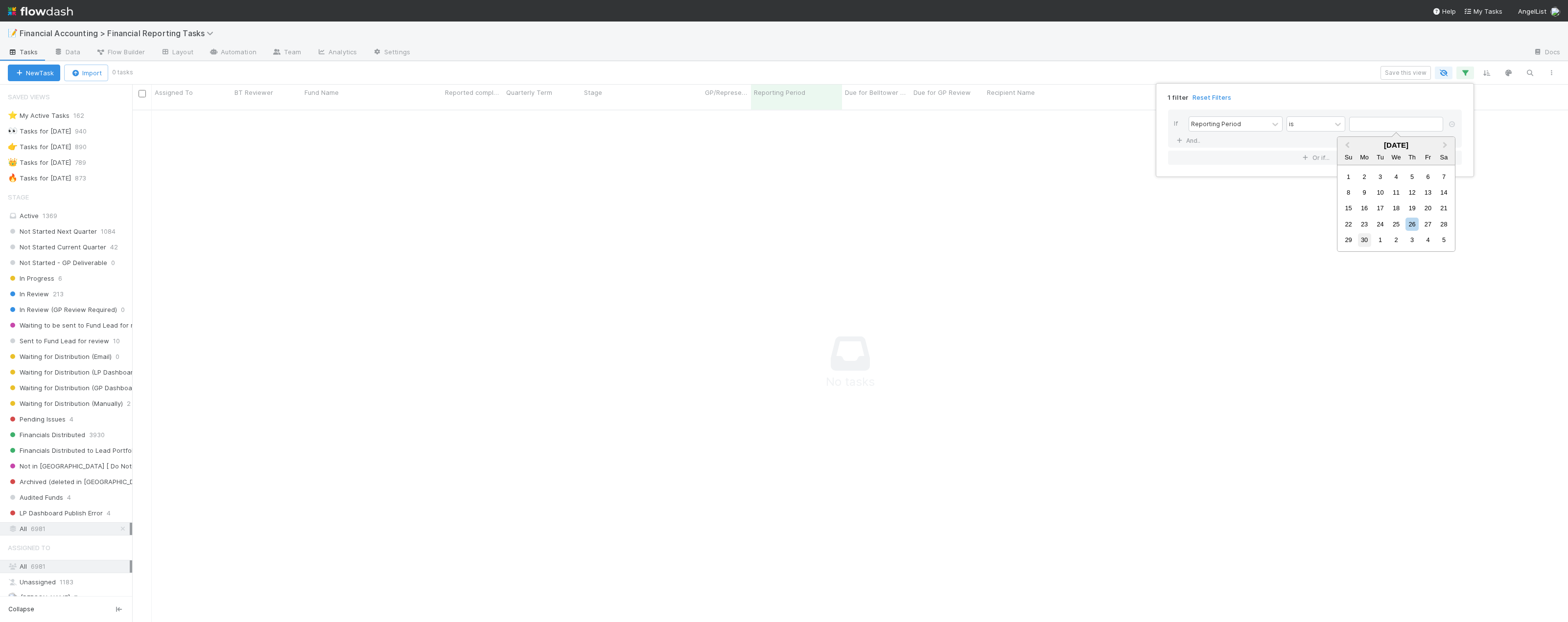
type input "[DATE]"
click at [1187, 137] on link "And.." at bounding box center [1189, 140] width 31 height 14
click at [1242, 134] on div "Assigned To" at bounding box center [1228, 141] width 79 height 14
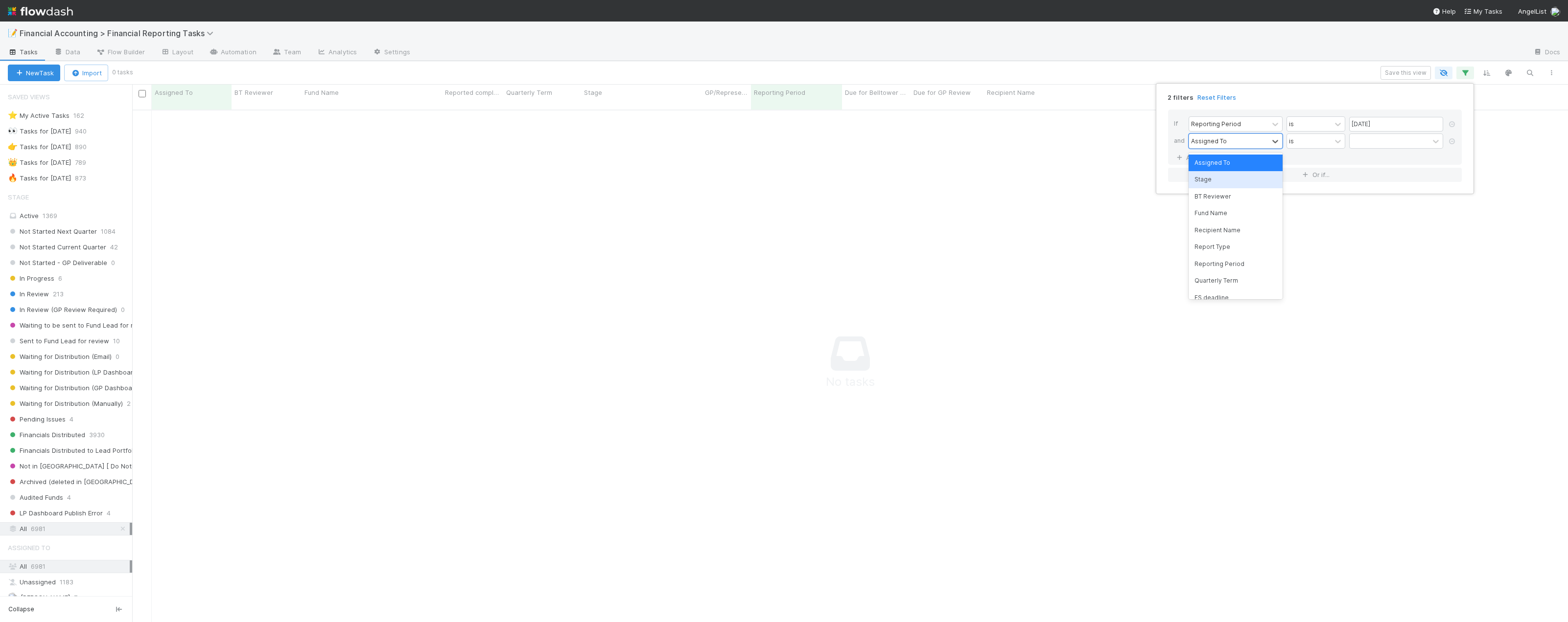
click at [1217, 184] on div "Stage" at bounding box center [1236, 180] width 94 height 17
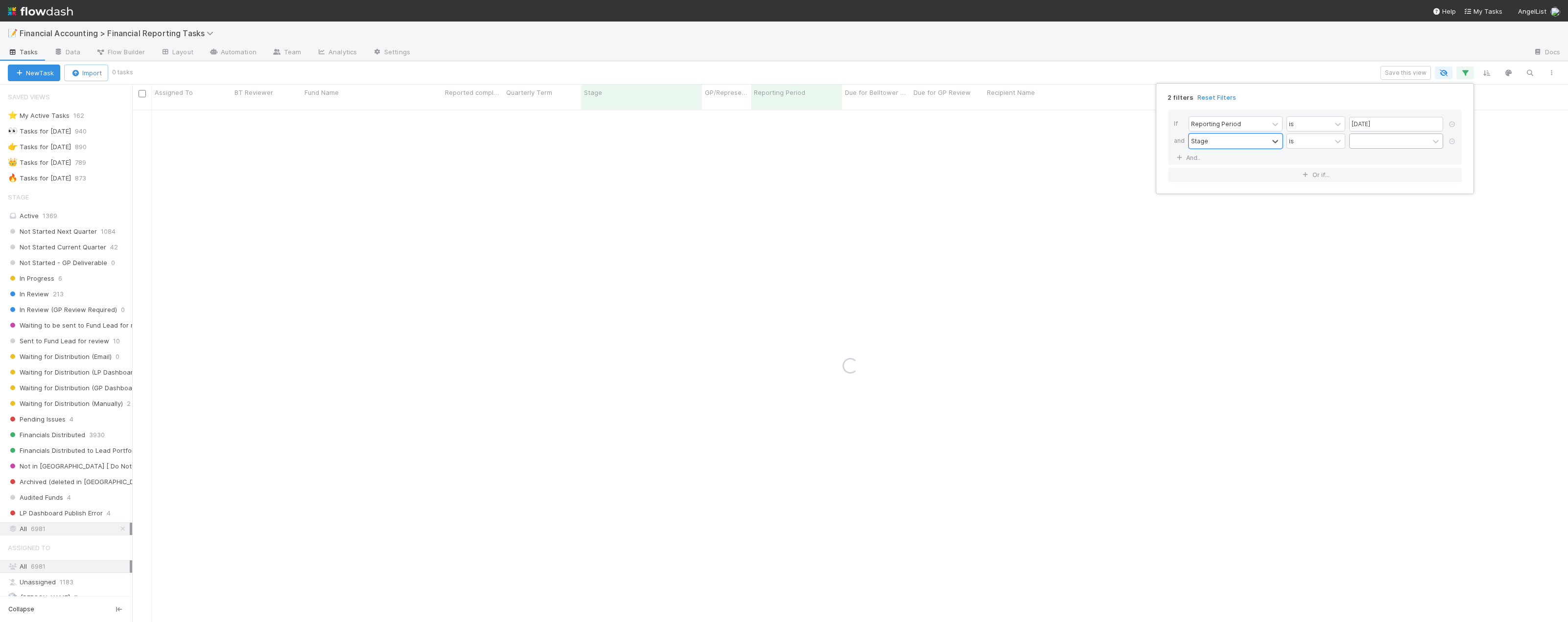
click at [1373, 147] on div at bounding box center [1388, 141] width 79 height 14
click at [1373, 160] on div "Not Started Next Quarter" at bounding box center [1396, 163] width 94 height 17
click at [1373, 147] on div "Not Started Next Quarter" at bounding box center [1383, 148] width 68 height 27
click at [1378, 177] on div "Not Started Current Quarter" at bounding box center [1396, 175] width 94 height 17
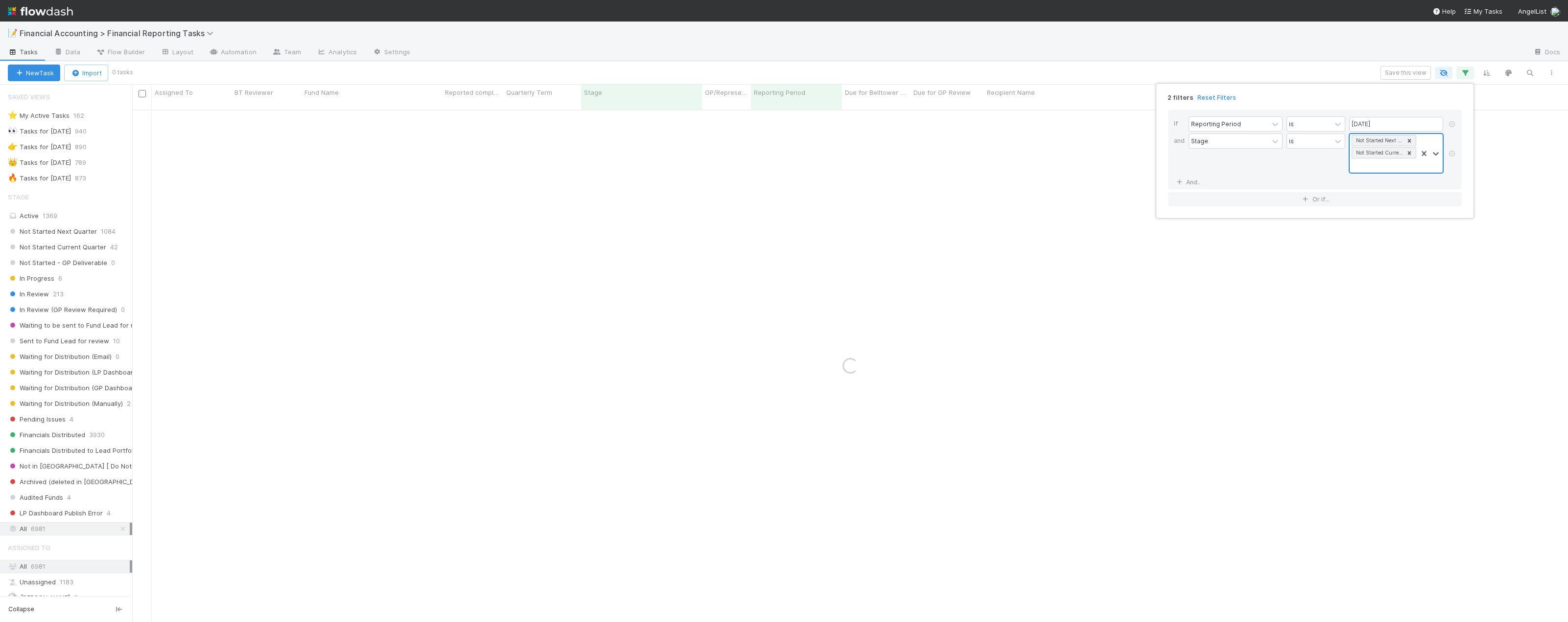
click at [1379, 164] on div "Not Started Next Quarter Not Started Current Quarter" at bounding box center [1383, 154] width 68 height 38
click at [1381, 195] on div "Not Started - GP Deliverable" at bounding box center [1396, 191] width 94 height 26
click at [1372, 176] on div "Not Started Next Quarter Not Started Current Quarter Not Started - GP Deliverab…" at bounding box center [1383, 159] width 68 height 51
click at [1377, 204] on div "In Progress" at bounding box center [1396, 200] width 94 height 17
click at [1195, 193] on link "And.." at bounding box center [1189, 194] width 31 height 14
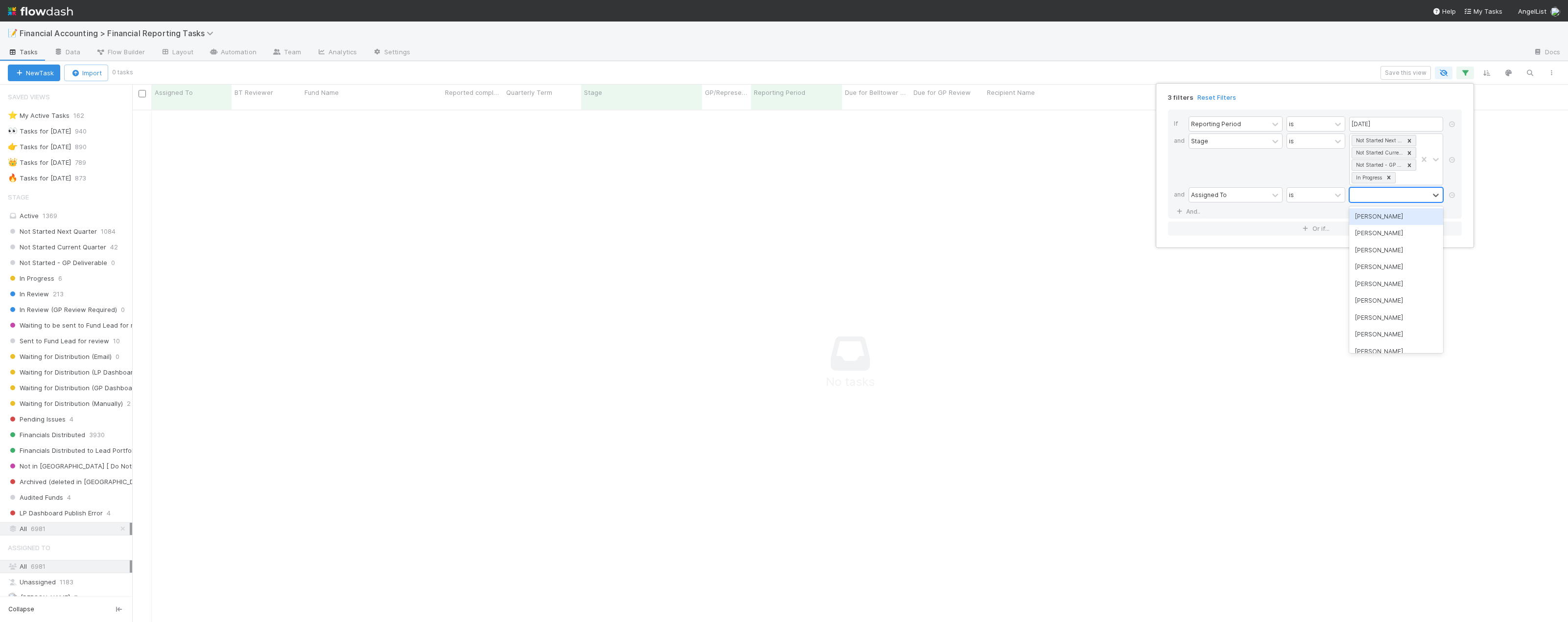
click at [1366, 193] on div at bounding box center [1388, 195] width 79 height 14
click at [1372, 214] on div "[PERSON_NAME]" at bounding box center [1396, 217] width 94 height 17
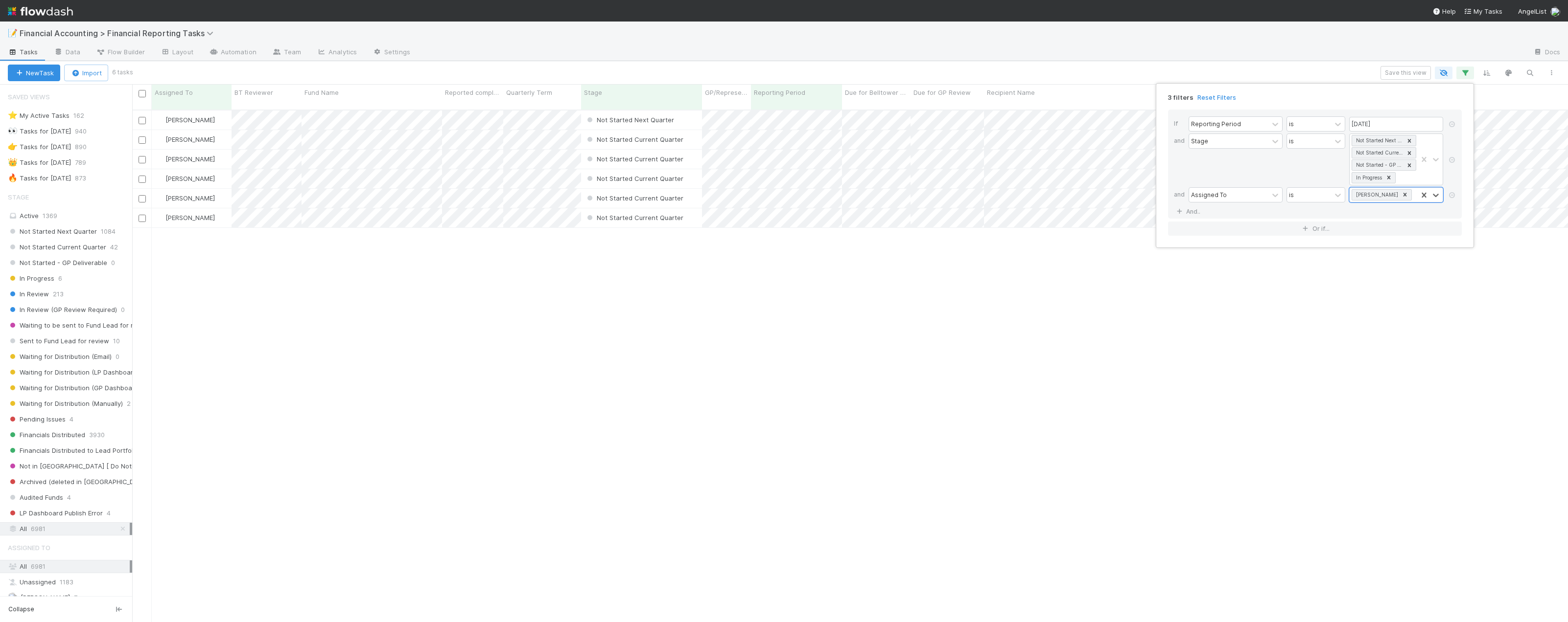
scroll to position [513, 1428]
click at [452, 311] on div "3 filters Reset Filters If Reporting Period is 06/30/2025 and Stage is Not Star…" at bounding box center [784, 311] width 1568 height 622
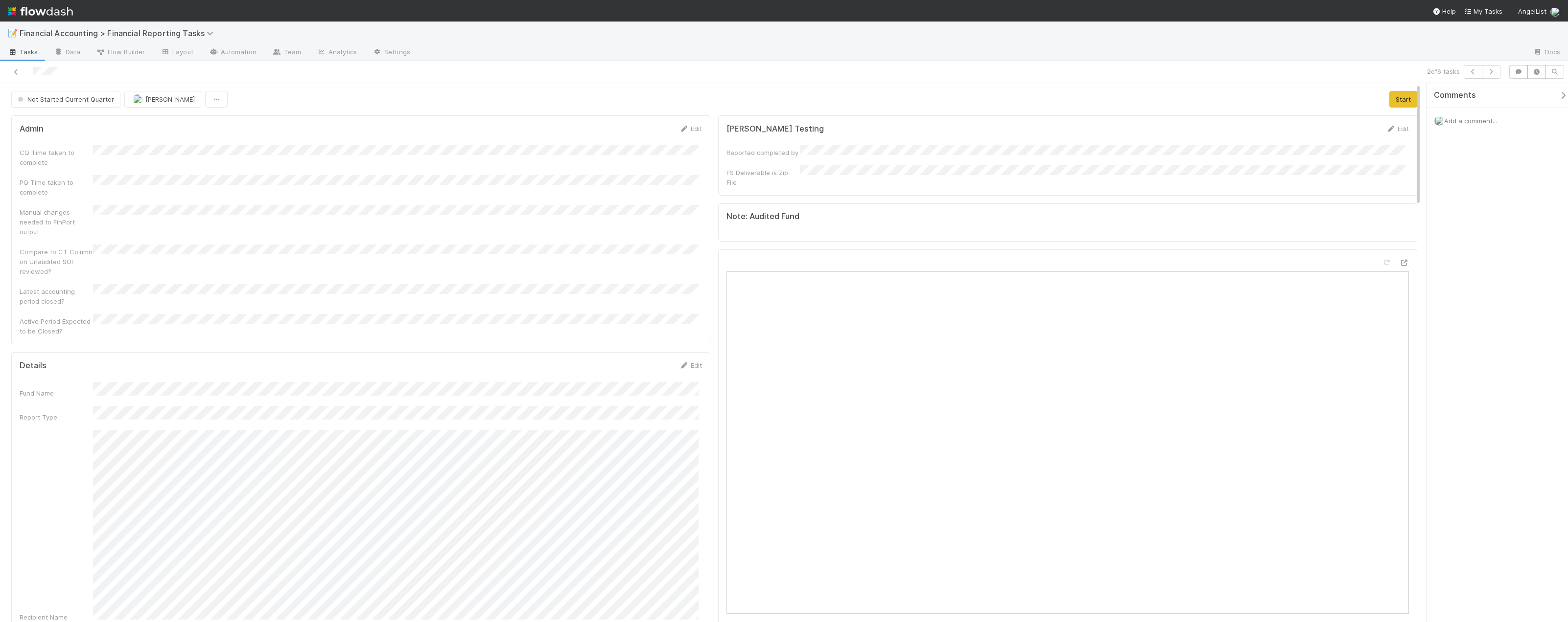
click at [1391, 258] on div at bounding box center [1394, 265] width 28 height 13
click at [1399, 260] on icon at bounding box center [1404, 263] width 10 height 7
